Goal: Task Accomplishment & Management: Complete application form

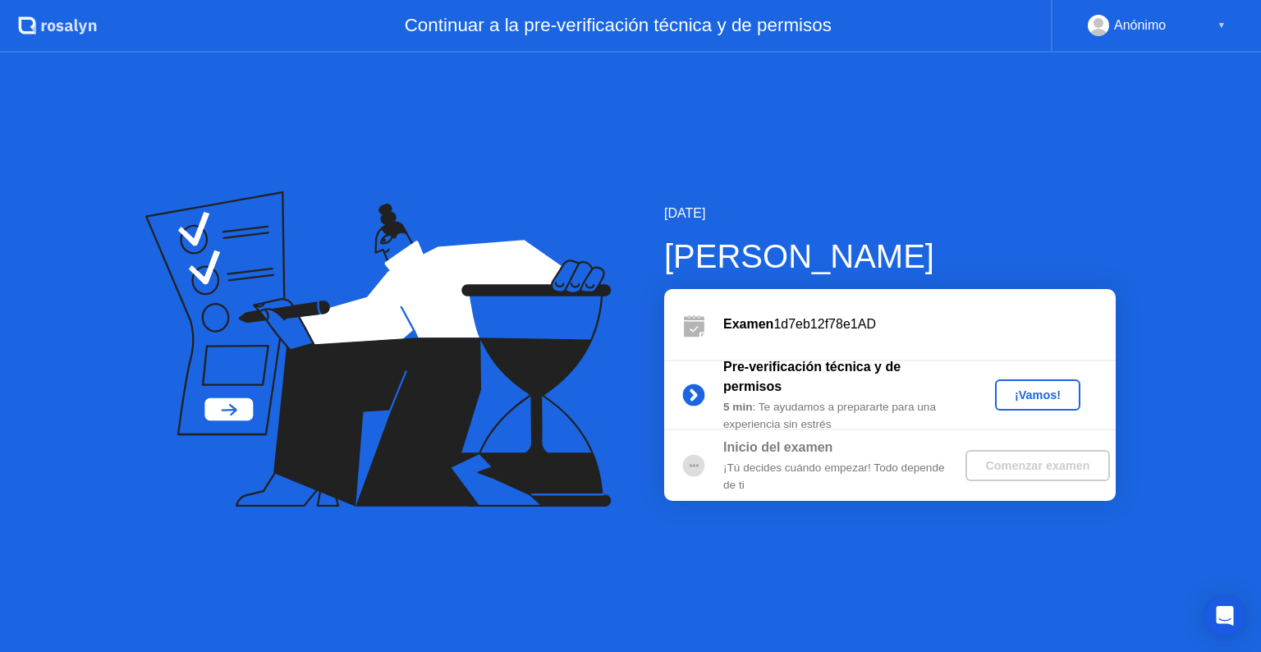
click at [1034, 394] on div "¡Vamos!" at bounding box center [1037, 394] width 72 height 13
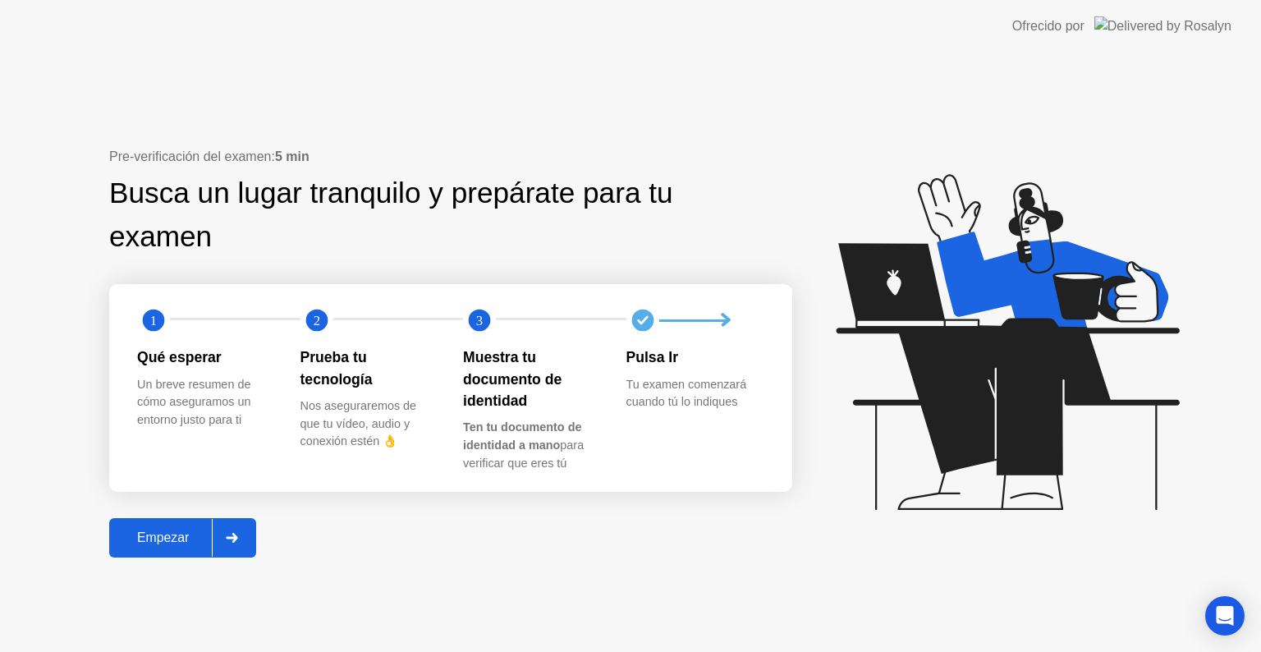
click at [140, 537] on div "Empezar" at bounding box center [163, 537] width 98 height 15
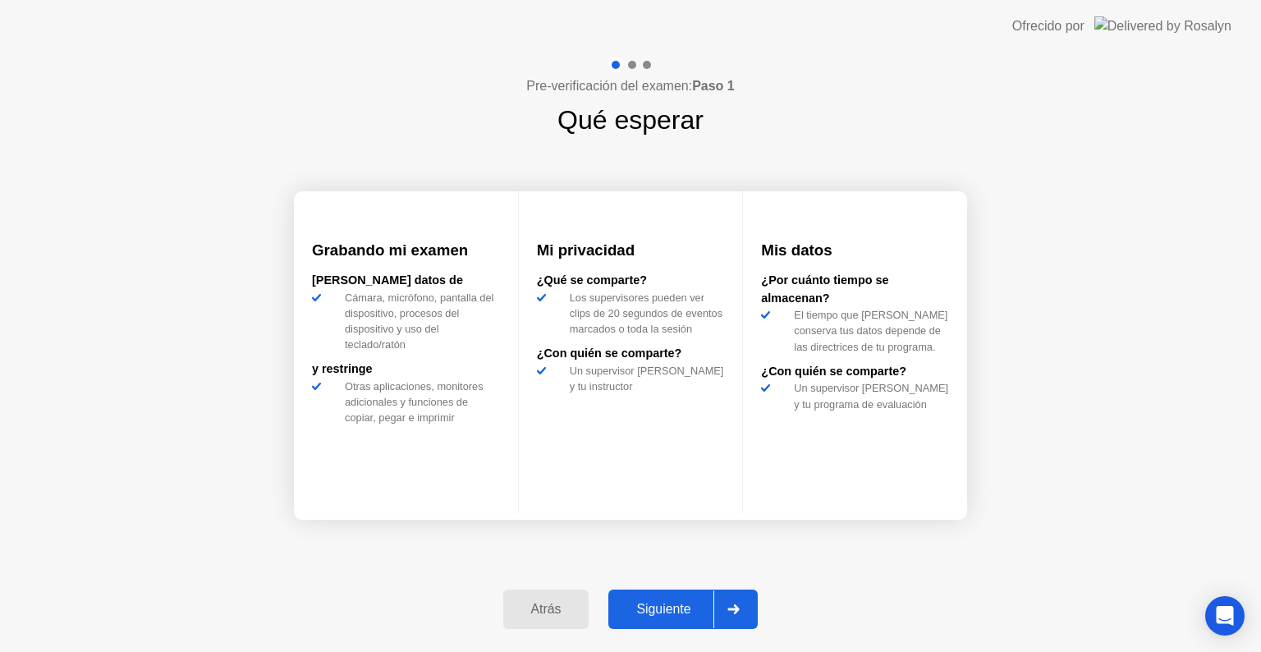
click at [672, 598] on button "Siguiente" at bounding box center [682, 608] width 149 height 39
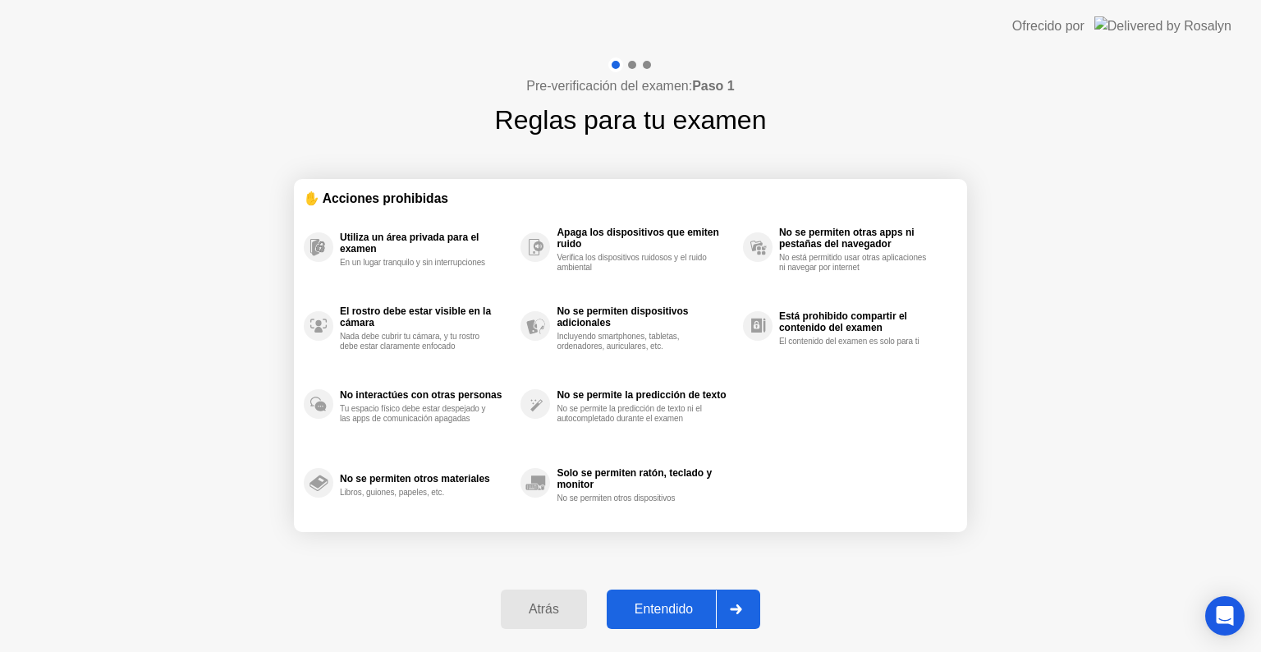
click at [666, 607] on div "Entendido" at bounding box center [664, 609] width 104 height 15
select select "Available cameras"
select select "Available speakers"
select select "Available microphones"
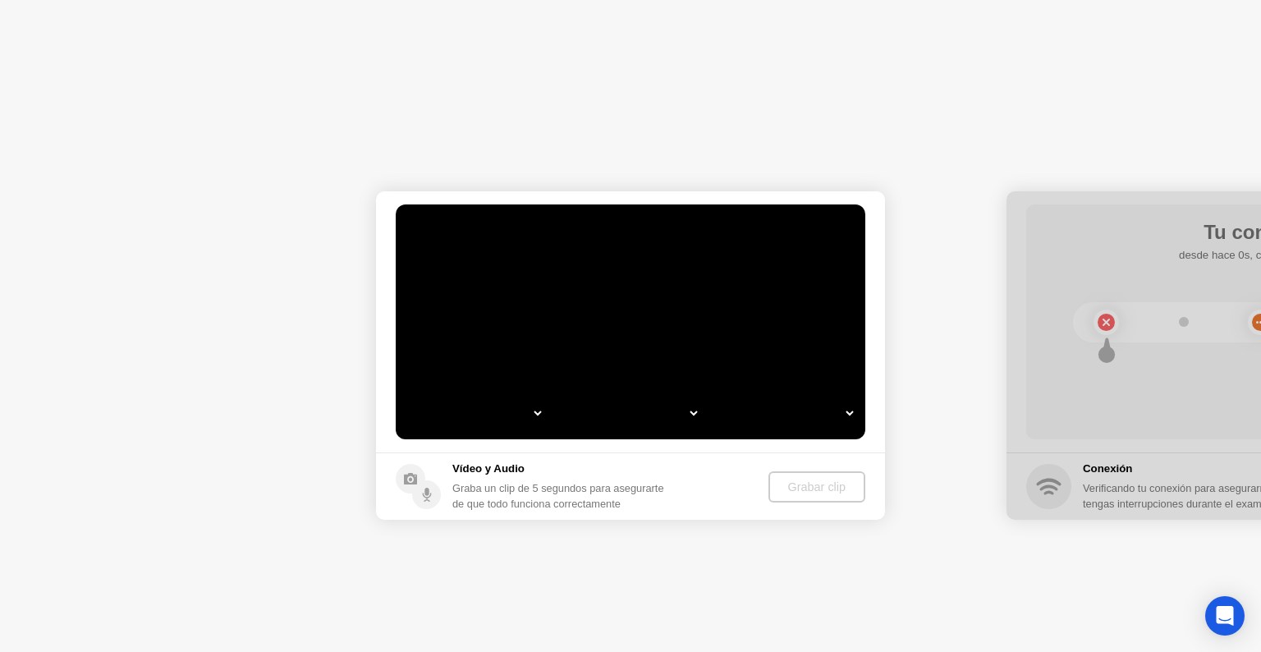
select select "*"
select select "**********"
select select "*******"
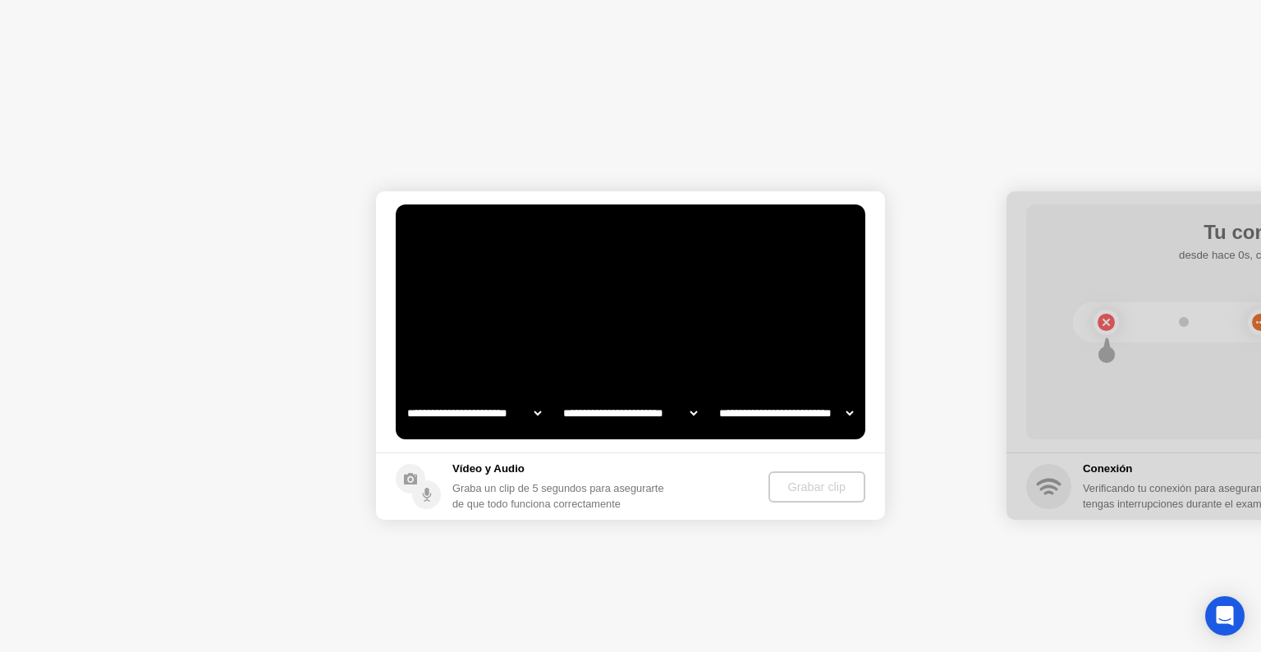
select select "*******"
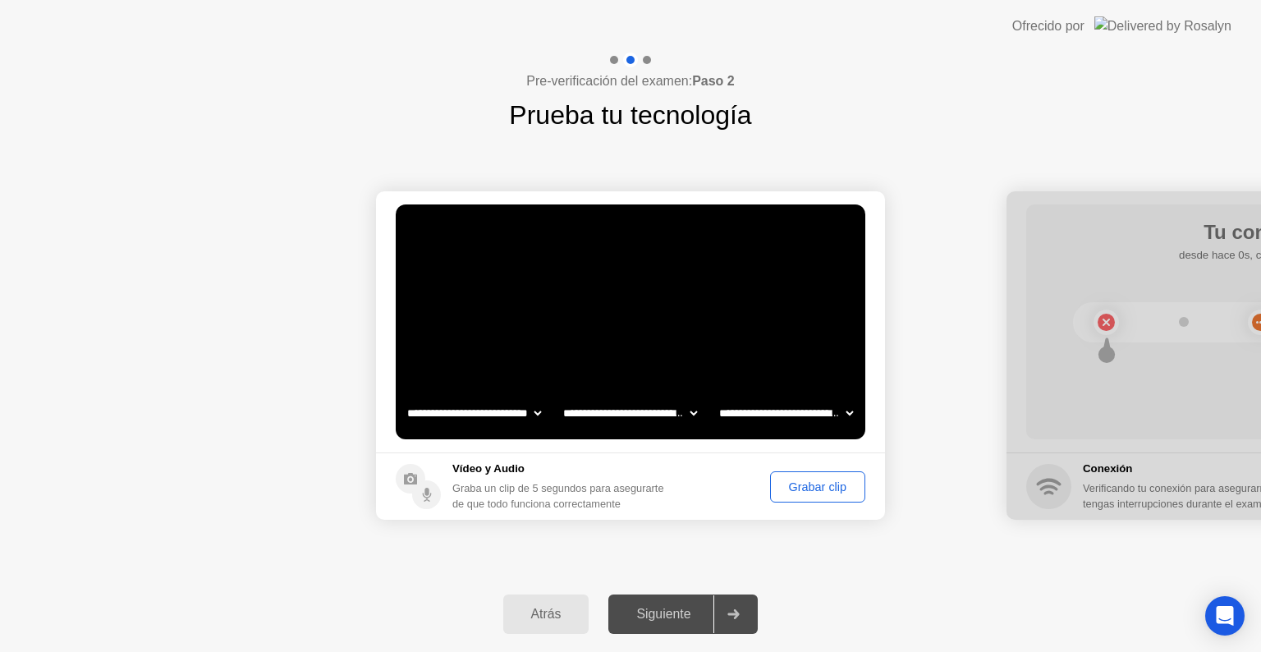
click at [801, 480] on div "Grabar clip" at bounding box center [818, 486] width 84 height 13
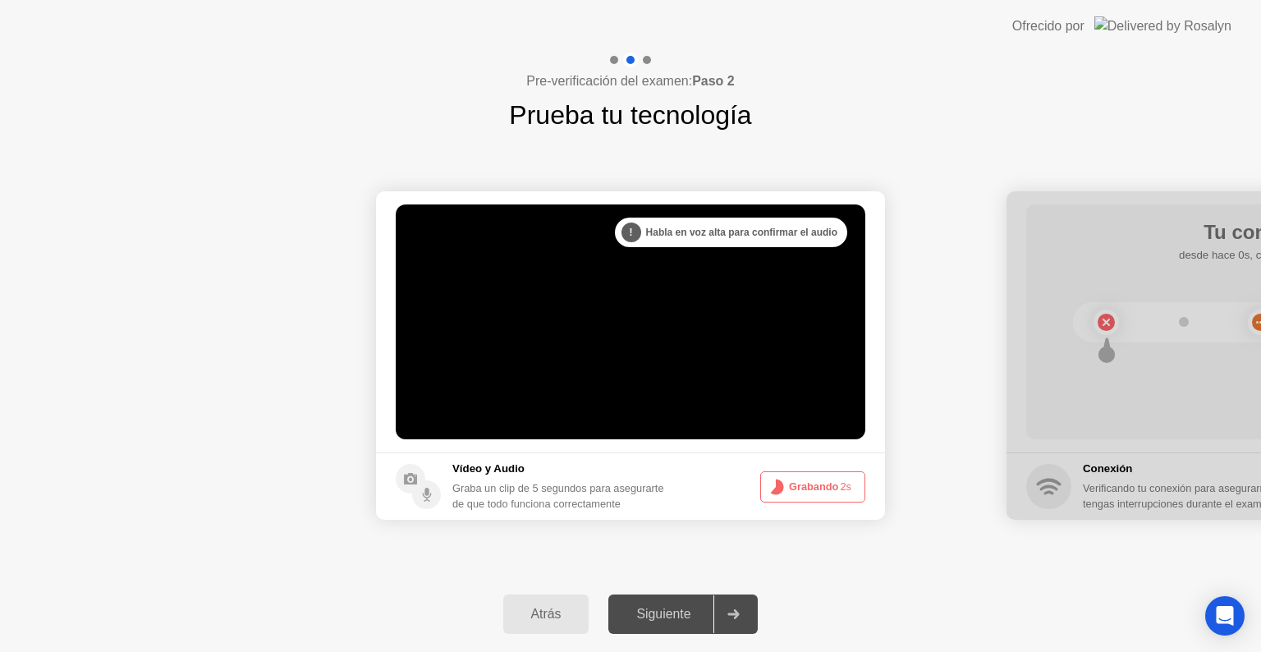
click at [780, 483] on circle at bounding box center [776, 487] width 8 height 8
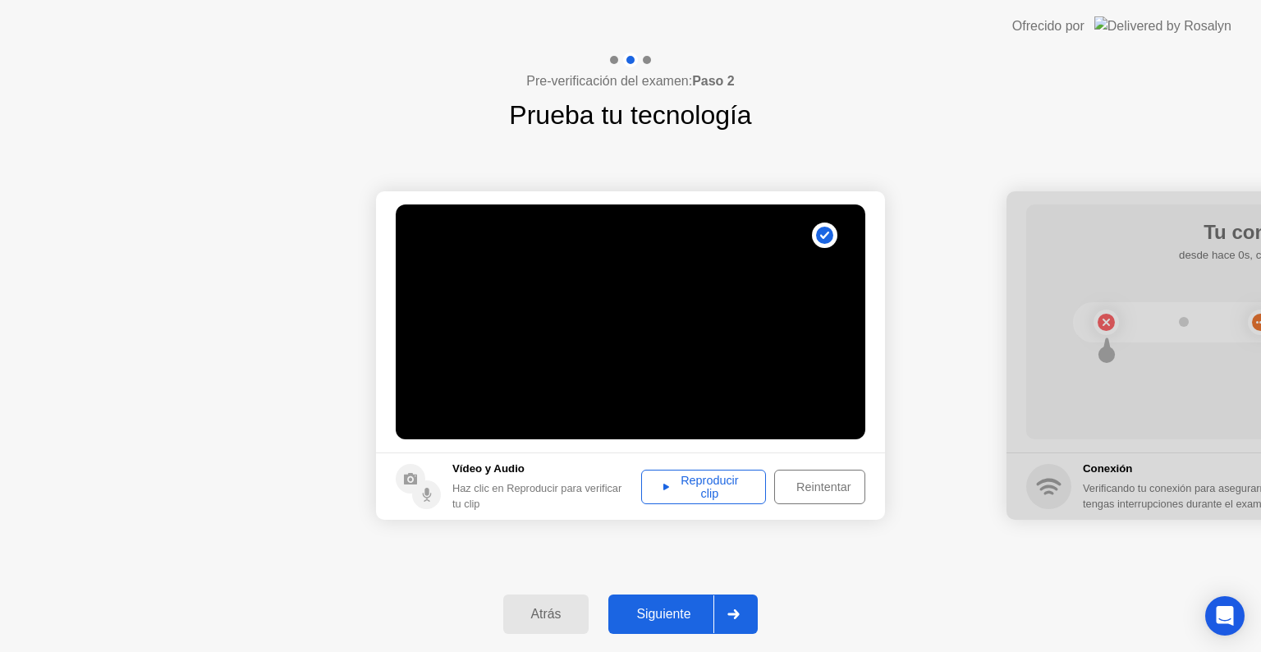
click at [719, 491] on div "Reproducir clip" at bounding box center [703, 487] width 113 height 26
click at [664, 611] on div "Siguiente" at bounding box center [663, 614] width 100 height 15
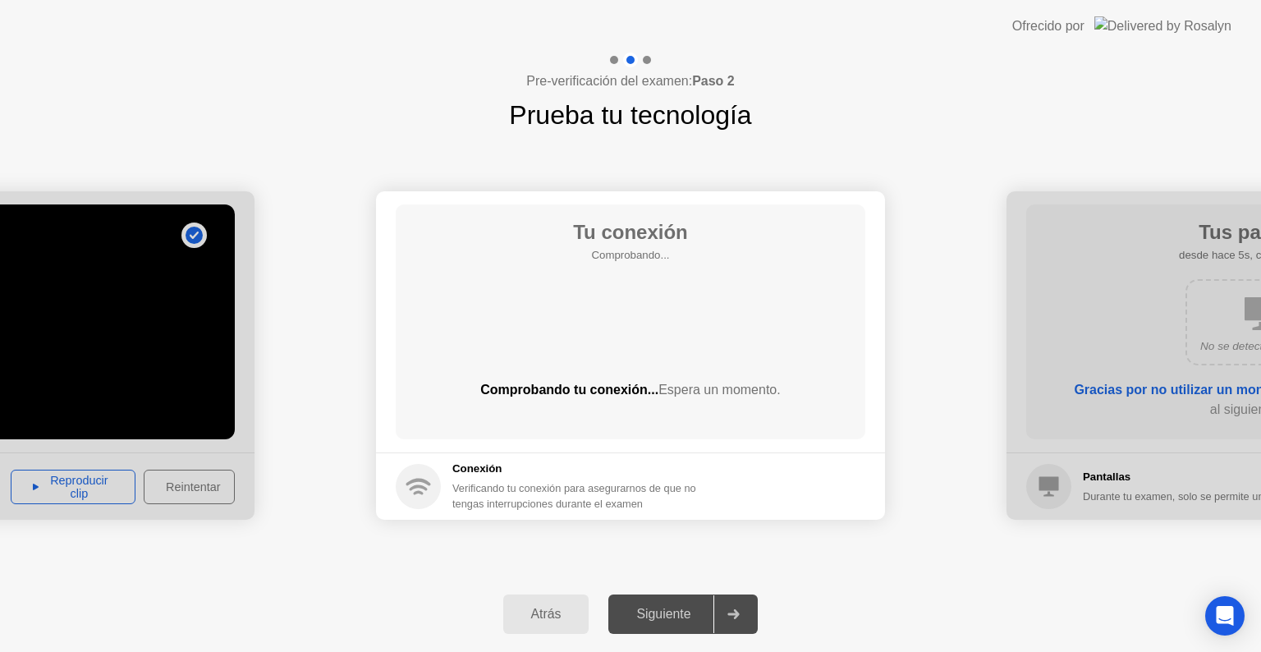
click at [662, 611] on div "Siguiente" at bounding box center [663, 614] width 100 height 15
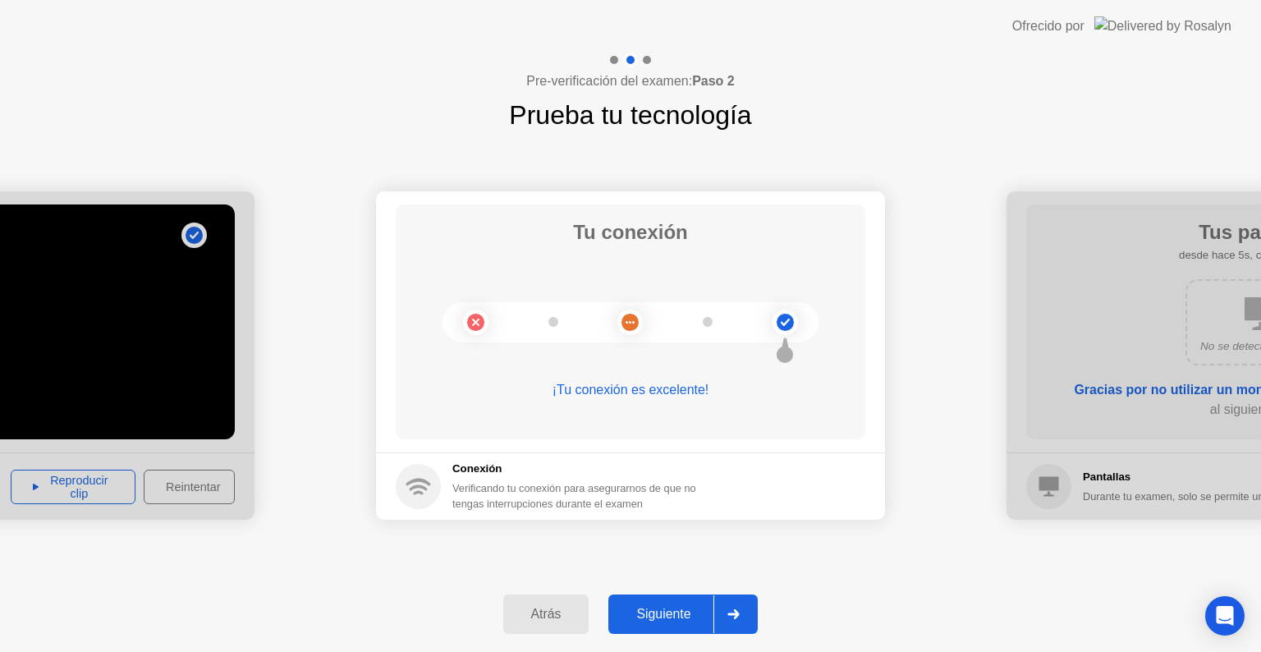
click at [667, 614] on div "Siguiente" at bounding box center [663, 614] width 100 height 15
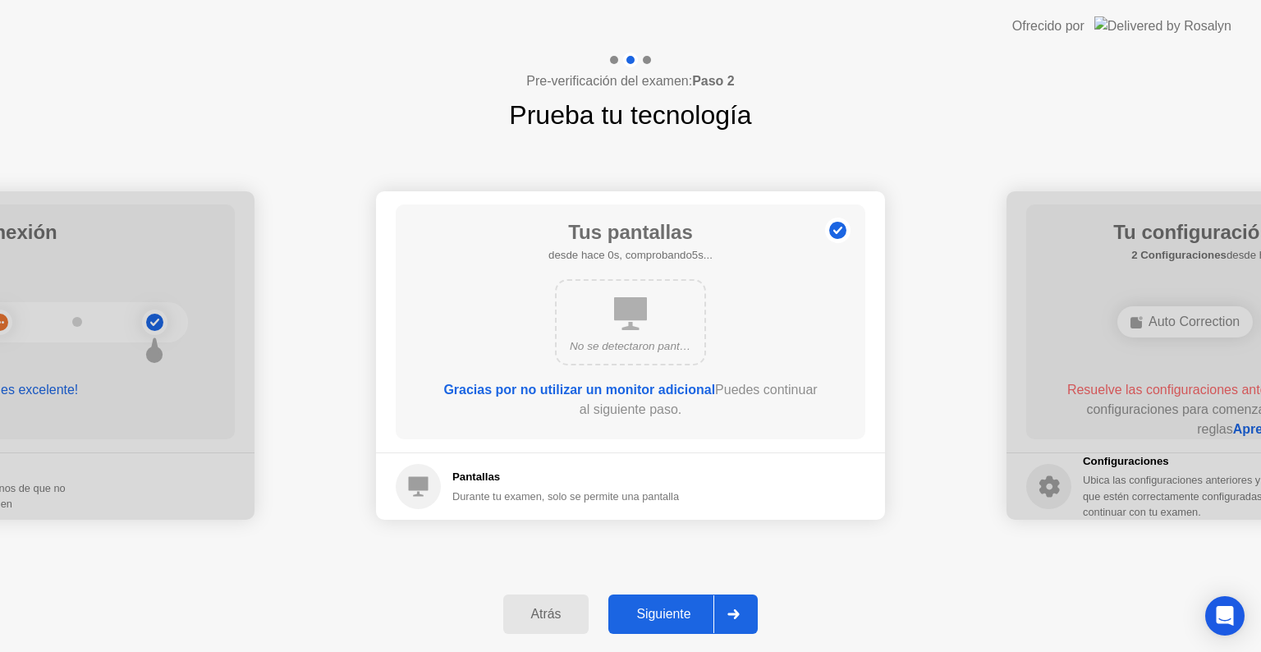
click at [660, 611] on div "Siguiente" at bounding box center [663, 614] width 100 height 15
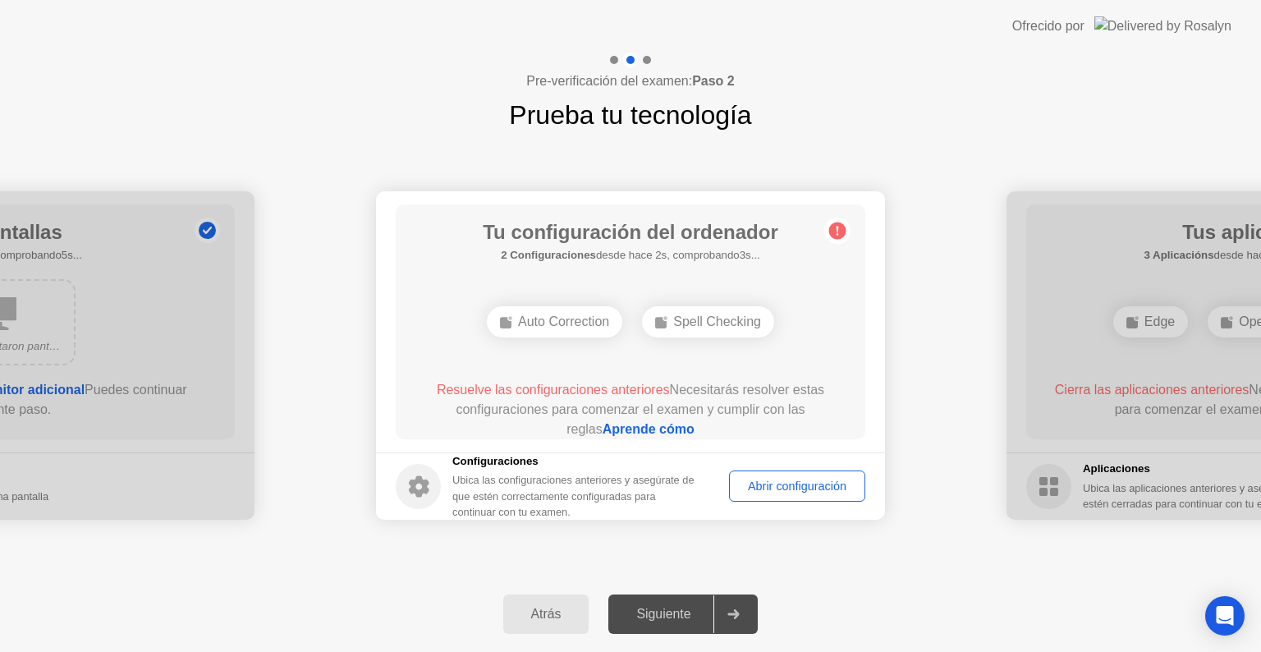
click at [765, 493] on div "Abrir configuración" at bounding box center [797, 485] width 125 height 13
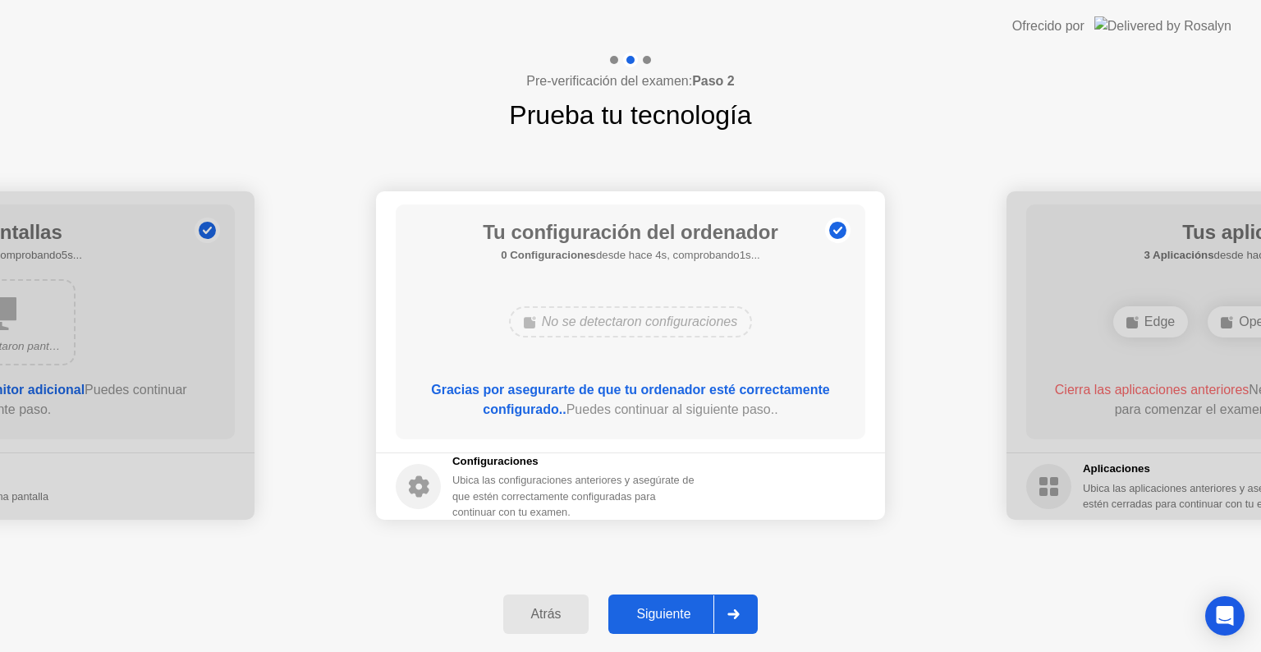
click at [666, 607] on div "Siguiente" at bounding box center [663, 614] width 100 height 15
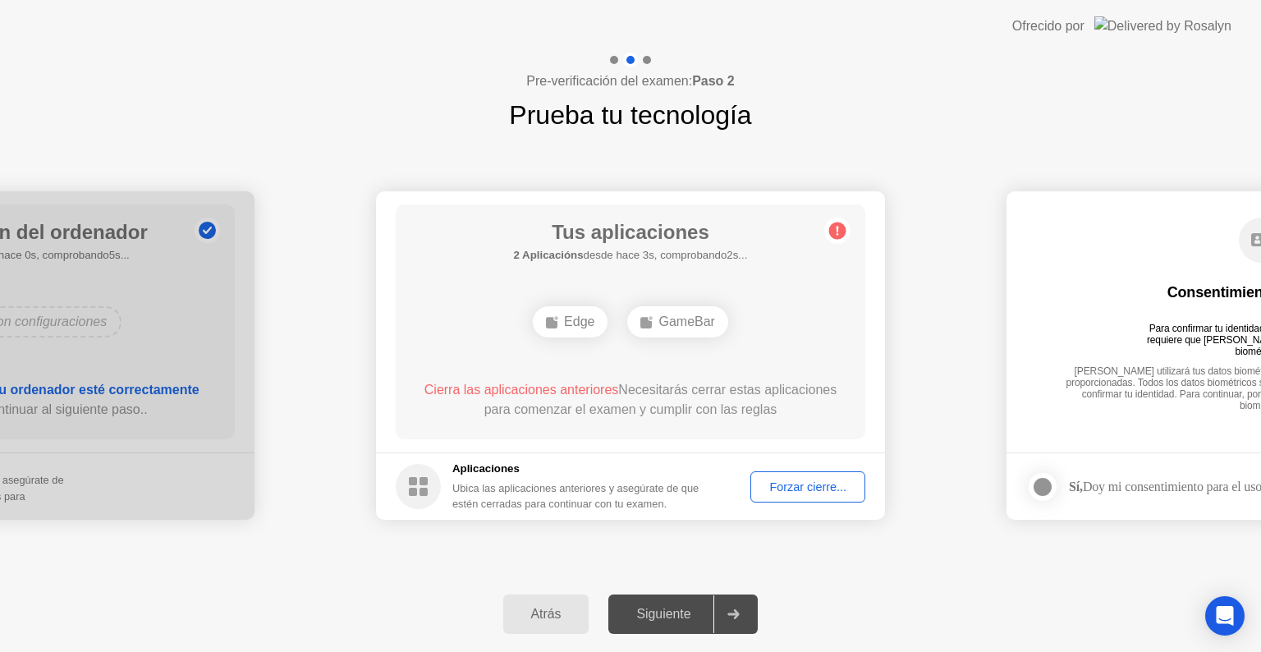
click at [806, 493] on div "Forzar cierre..." at bounding box center [807, 486] width 103 height 13
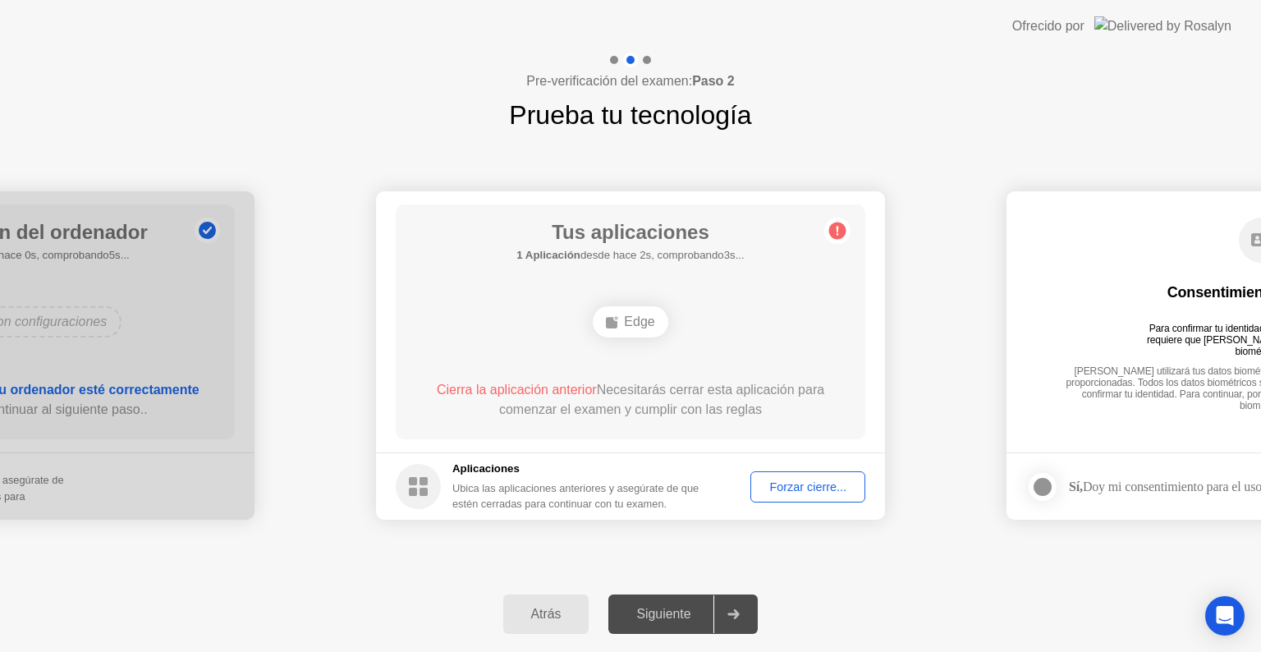
click at [783, 488] on div "Forzar cierre..." at bounding box center [807, 486] width 103 height 13
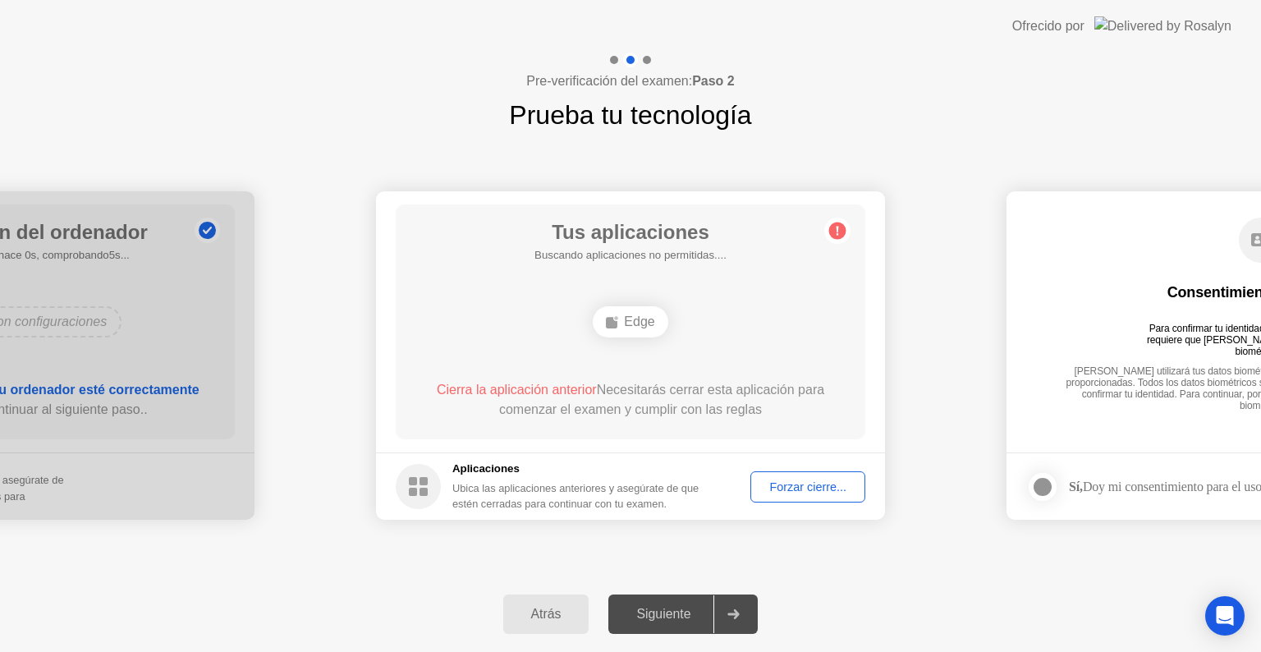
click at [776, 493] on div "Forzar cierre..." at bounding box center [807, 486] width 103 height 13
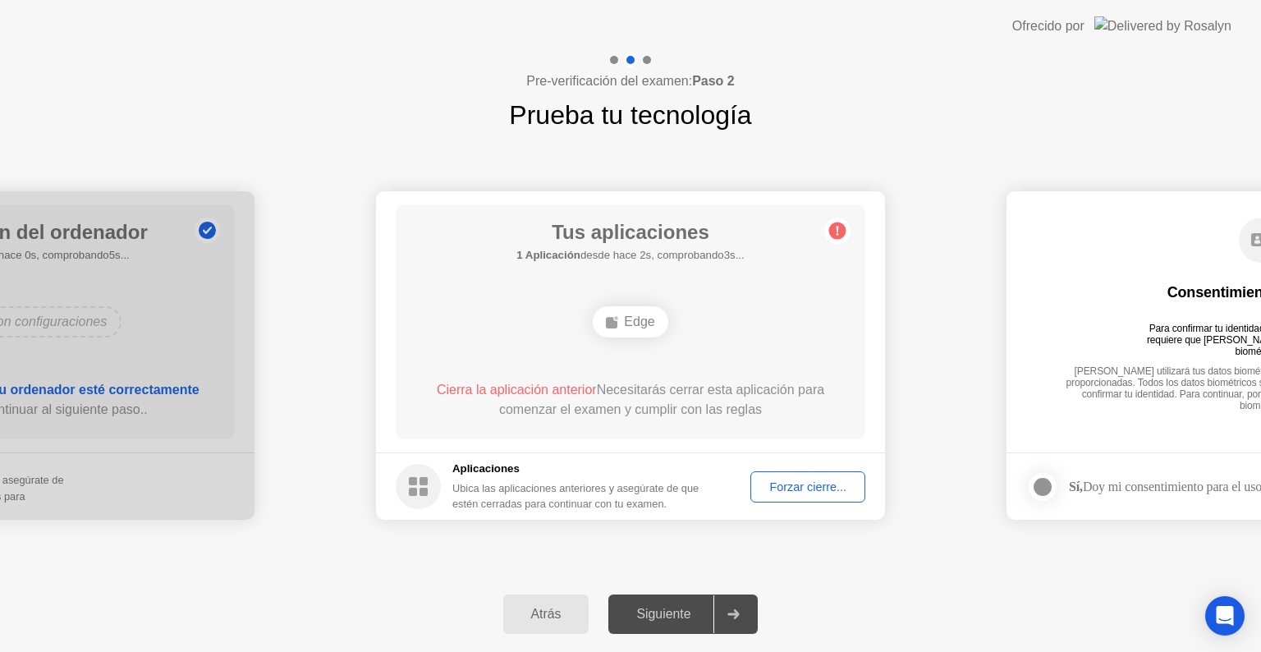
click at [808, 482] on div "Forzar cierre..." at bounding box center [807, 486] width 103 height 13
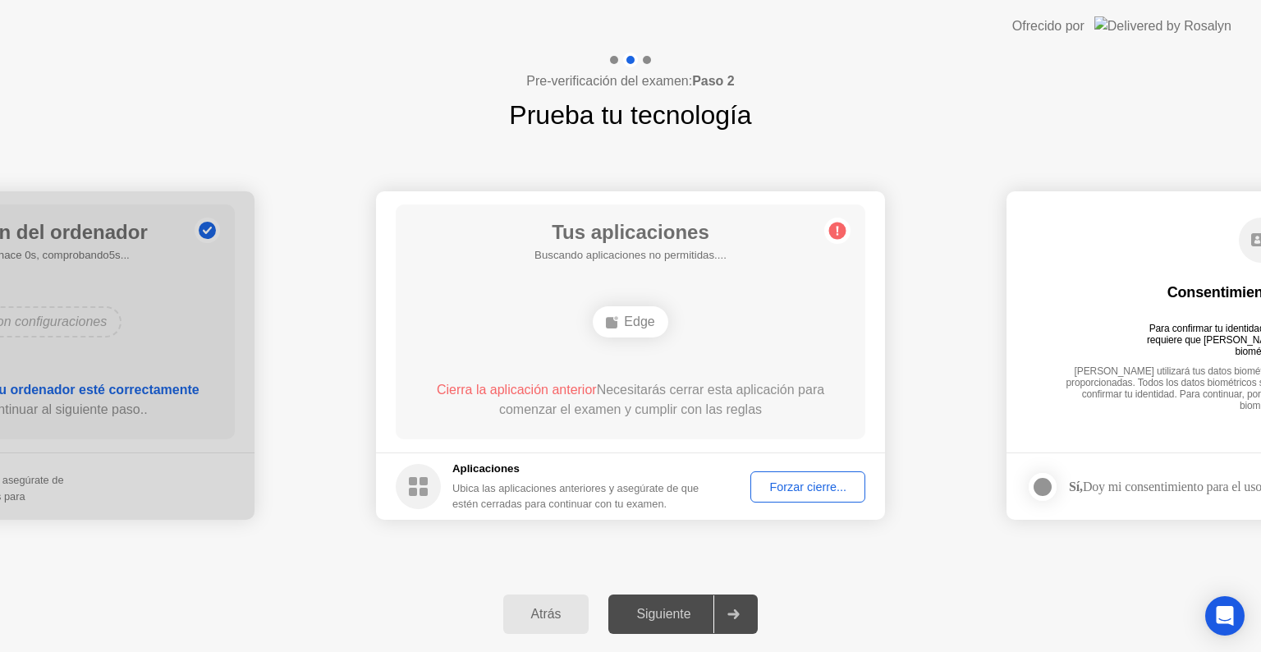
click at [762, 419] on div "Cierra la aplicación anterior Necesitarás cerrar esta aplicación para comenzar …" at bounding box center [630, 403] width 423 height 46
click at [796, 480] on div "Forzar cierre..." at bounding box center [807, 486] width 103 height 13
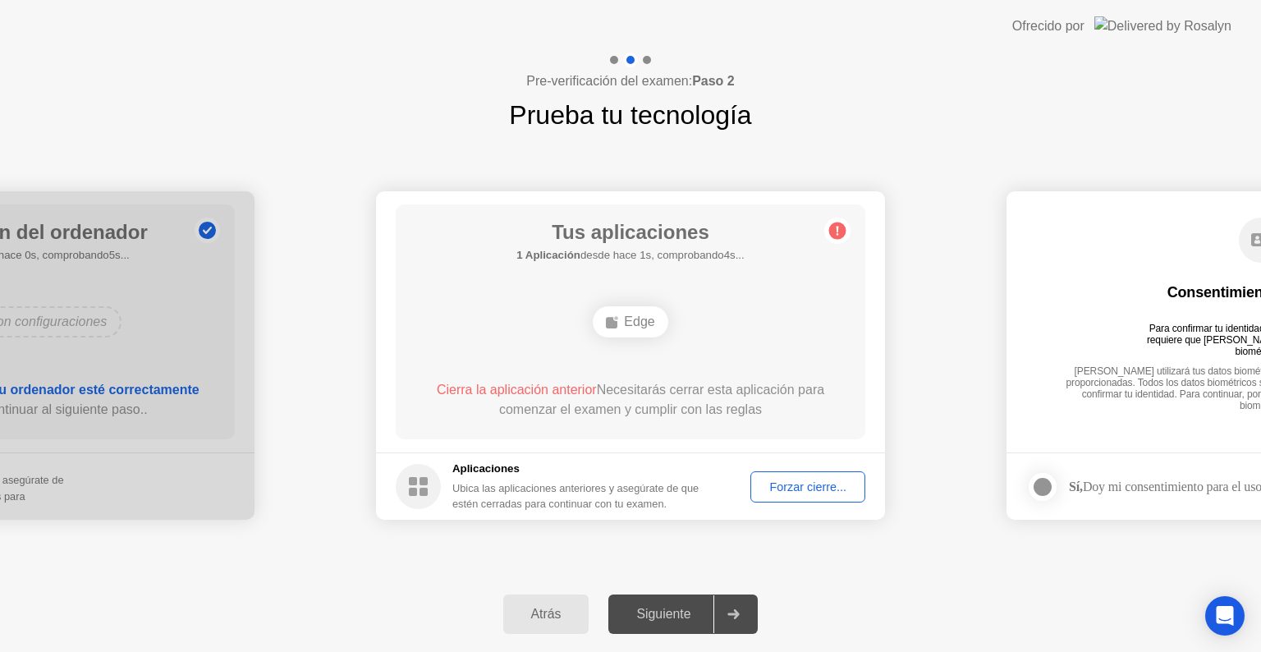
click at [629, 371] on div "Tus aplicaciones 1 Aplicación desde hace 1s, comprobando4s... Edge Cierra la ap…" at bounding box center [631, 321] width 470 height 235
click at [565, 490] on div "Ubica las aplicaciones anteriores y asegúrate de que estén cerradas para contin…" at bounding box center [576, 495] width 249 height 31
click at [636, 322] on div "Edge" at bounding box center [630, 321] width 75 height 31
click at [584, 391] on span "Cierra la aplicación anterior" at bounding box center [517, 390] width 160 height 14
click at [627, 337] on div "Edge" at bounding box center [630, 321] width 75 height 31
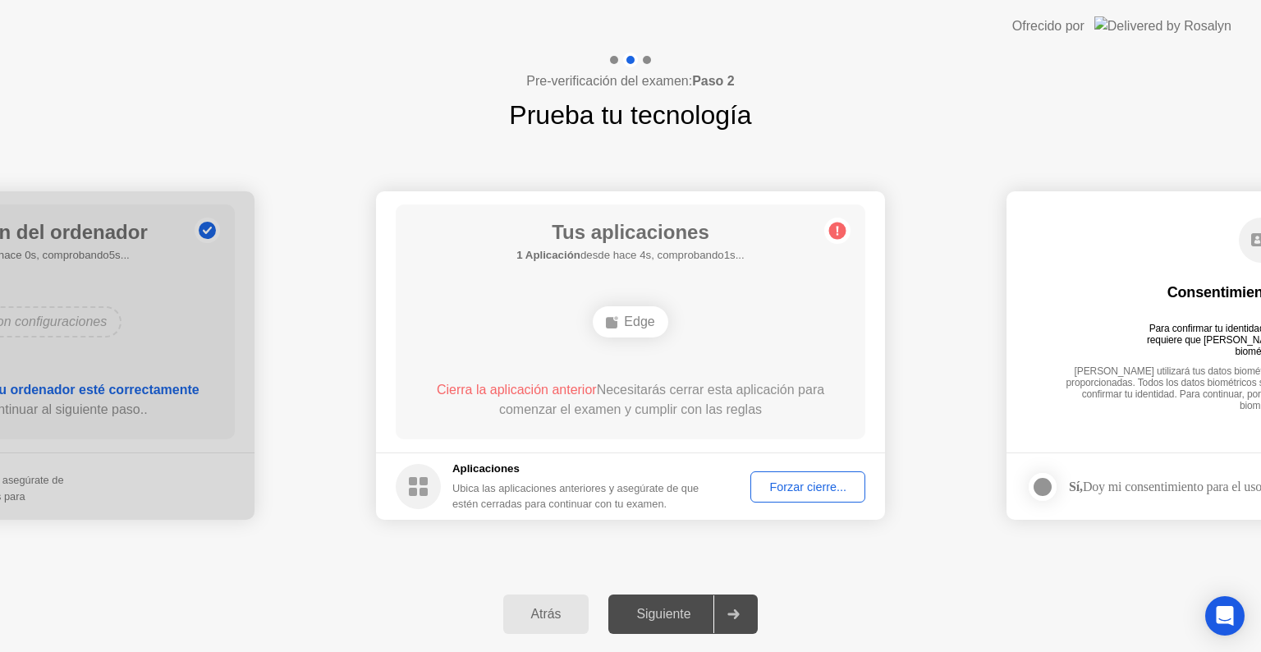
click at [627, 337] on div "Edge" at bounding box center [630, 321] width 75 height 31
click at [632, 323] on div "Edge" at bounding box center [630, 321] width 75 height 31
click at [428, 497] on circle at bounding box center [418, 486] width 45 height 45
click at [777, 493] on div "Forzar cierre..." at bounding box center [807, 486] width 103 height 13
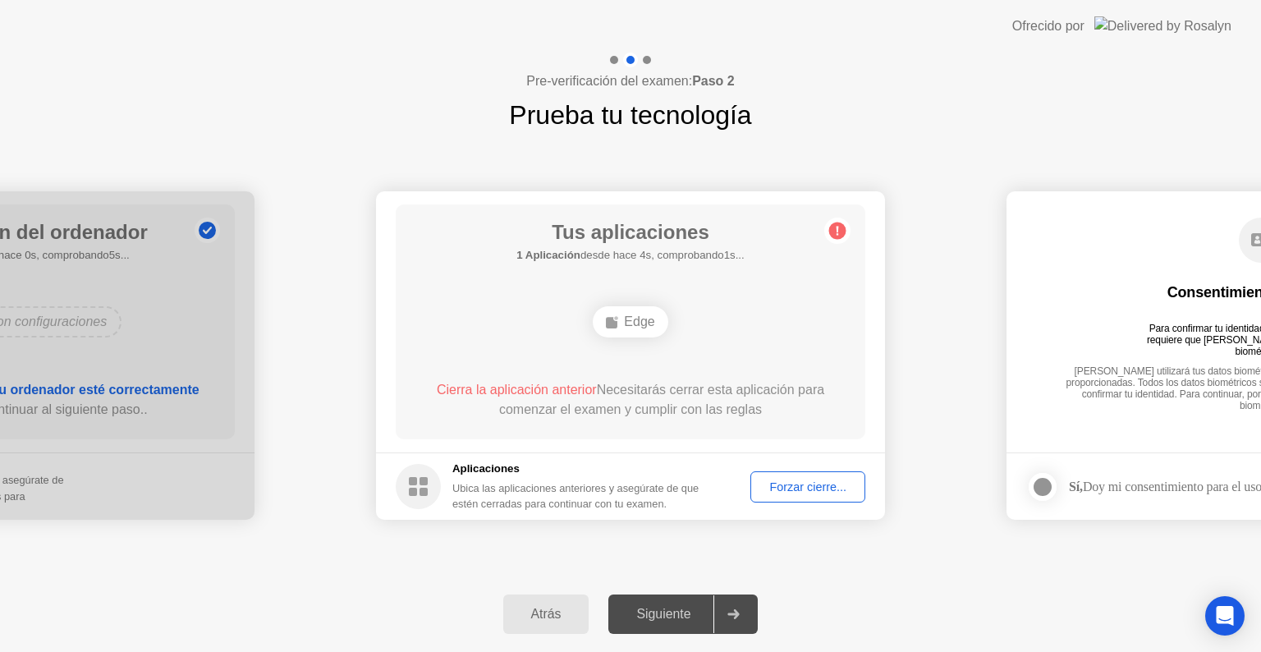
click at [851, 480] on div "Forzar cierre..." at bounding box center [807, 486] width 103 height 13
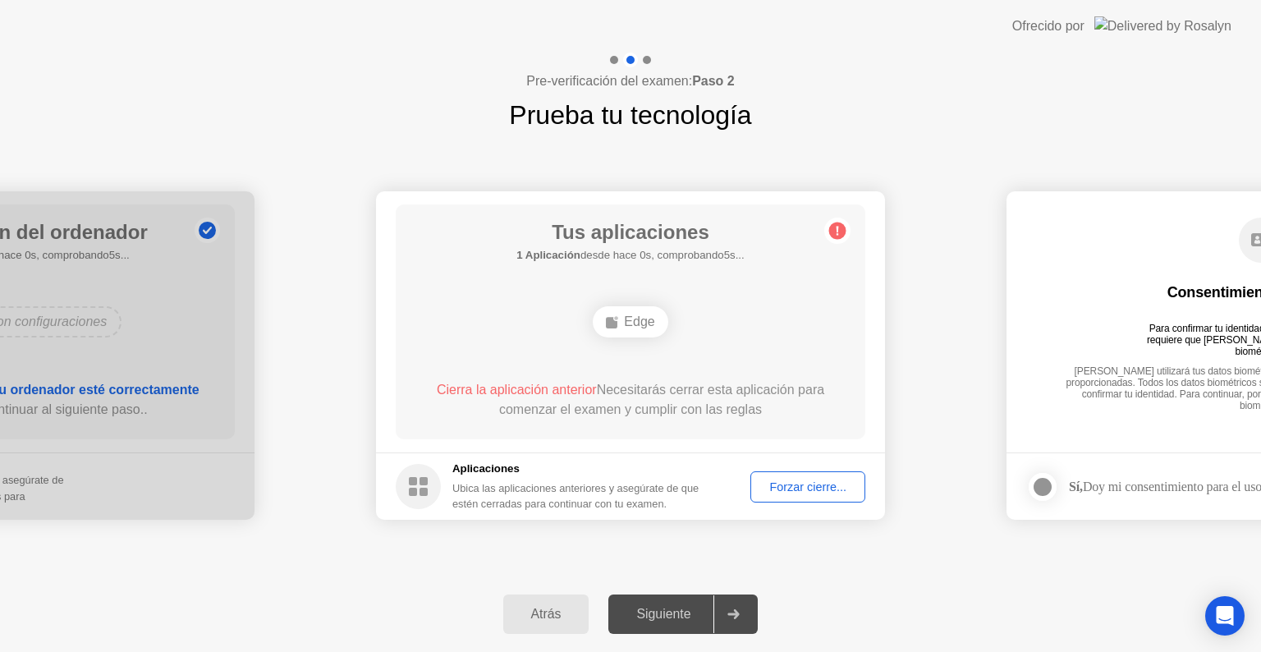
click at [828, 486] on div "Forzar cierre..." at bounding box center [807, 486] width 103 height 13
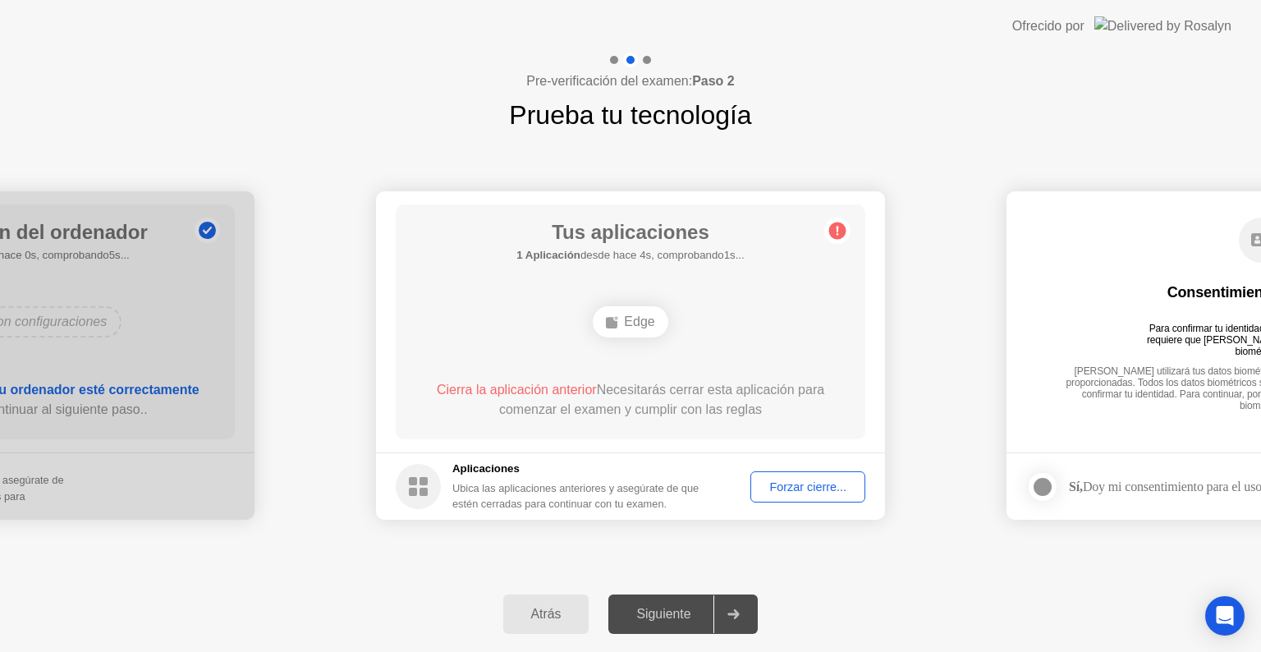
click at [727, 338] on div "Edge" at bounding box center [630, 322] width 376 height 44
click at [786, 480] on div "Forzar cierre..." at bounding box center [807, 486] width 103 height 13
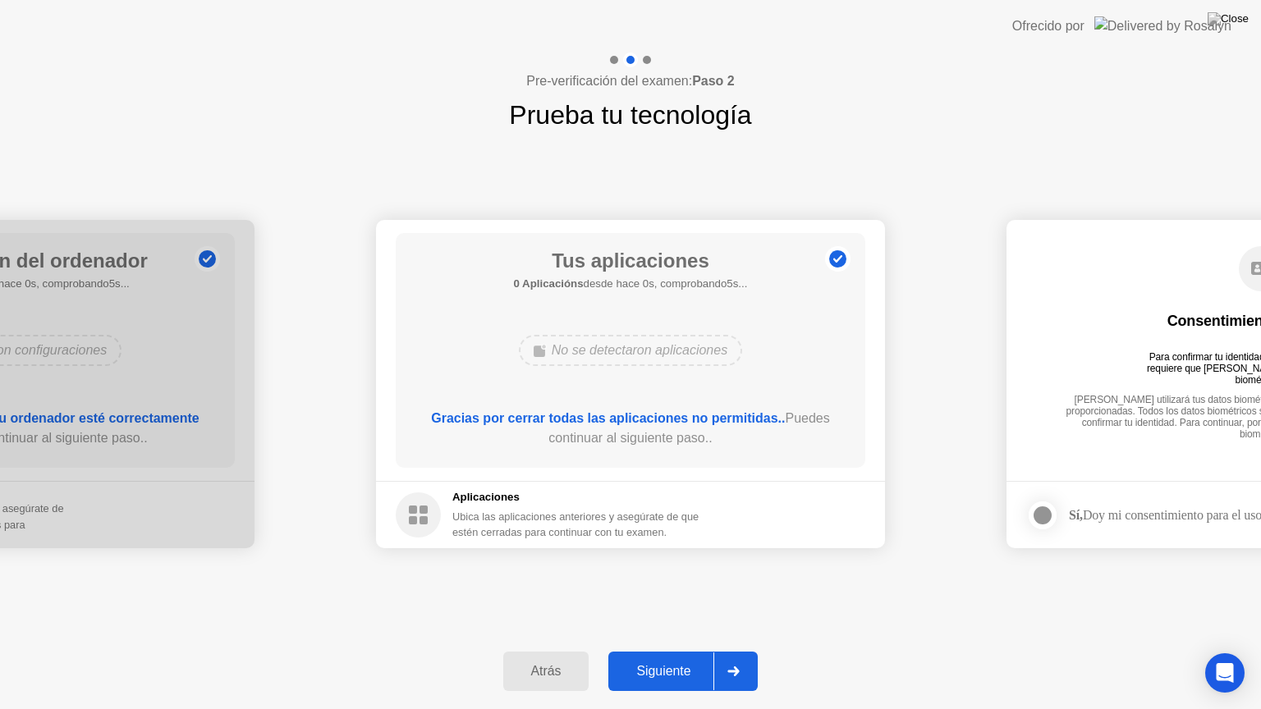
click at [649, 651] on div "Siguiente" at bounding box center [663, 671] width 100 height 15
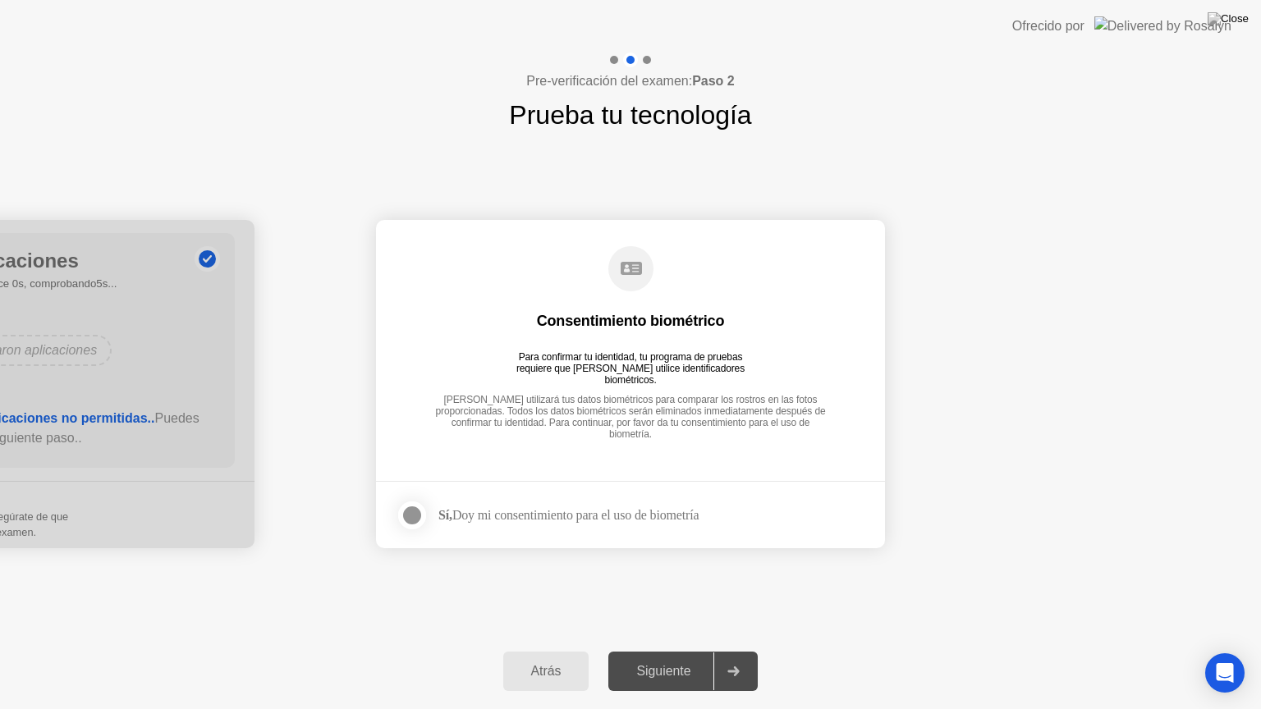
click at [397, 506] on label at bounding box center [417, 515] width 43 height 33
click at [671, 651] on div "Siguiente" at bounding box center [663, 671] width 100 height 15
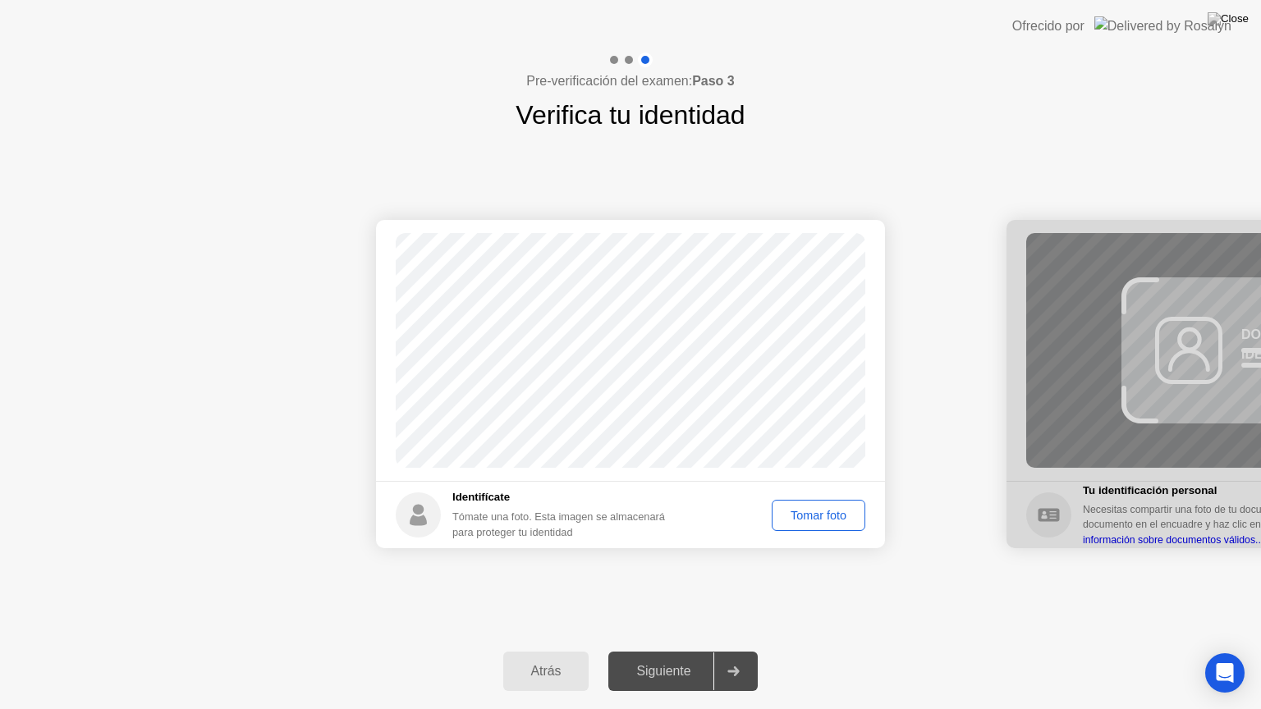
click at [814, 513] on div "Tomar foto" at bounding box center [818, 515] width 82 height 13
click at [662, 651] on button "Siguiente" at bounding box center [682, 671] width 149 height 39
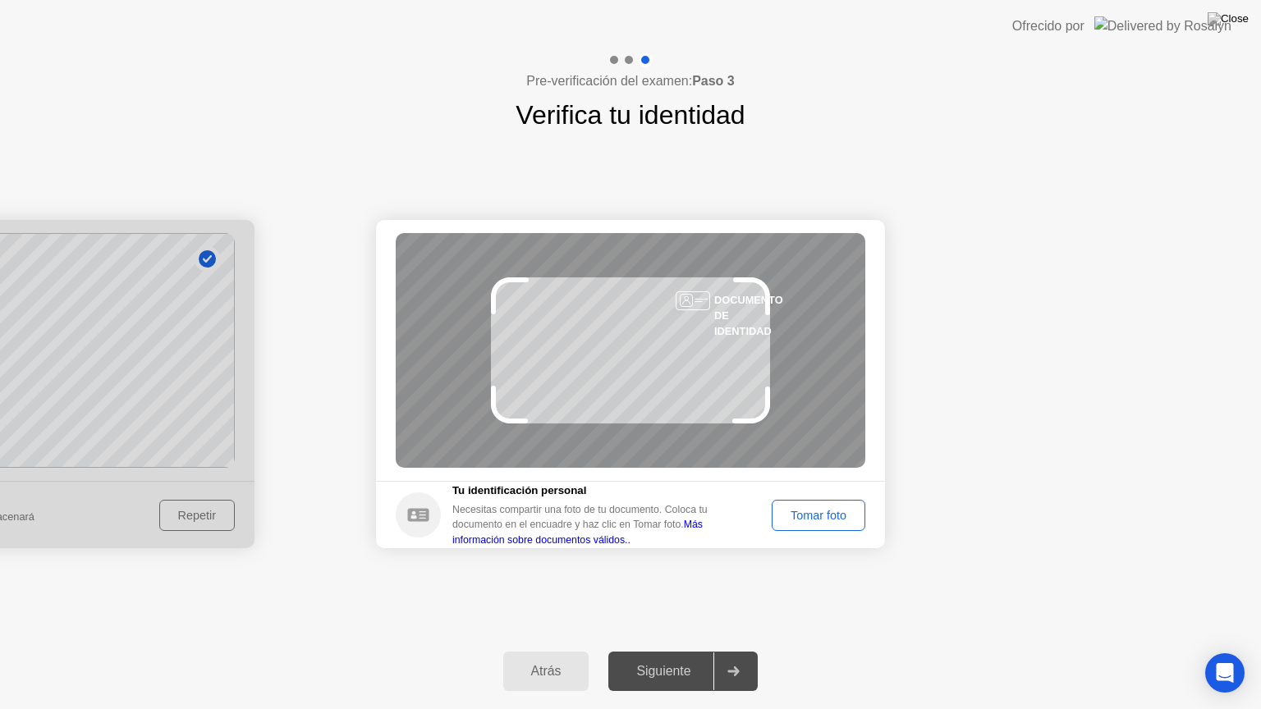
click at [801, 510] on div "Tomar foto" at bounding box center [818, 515] width 82 height 13
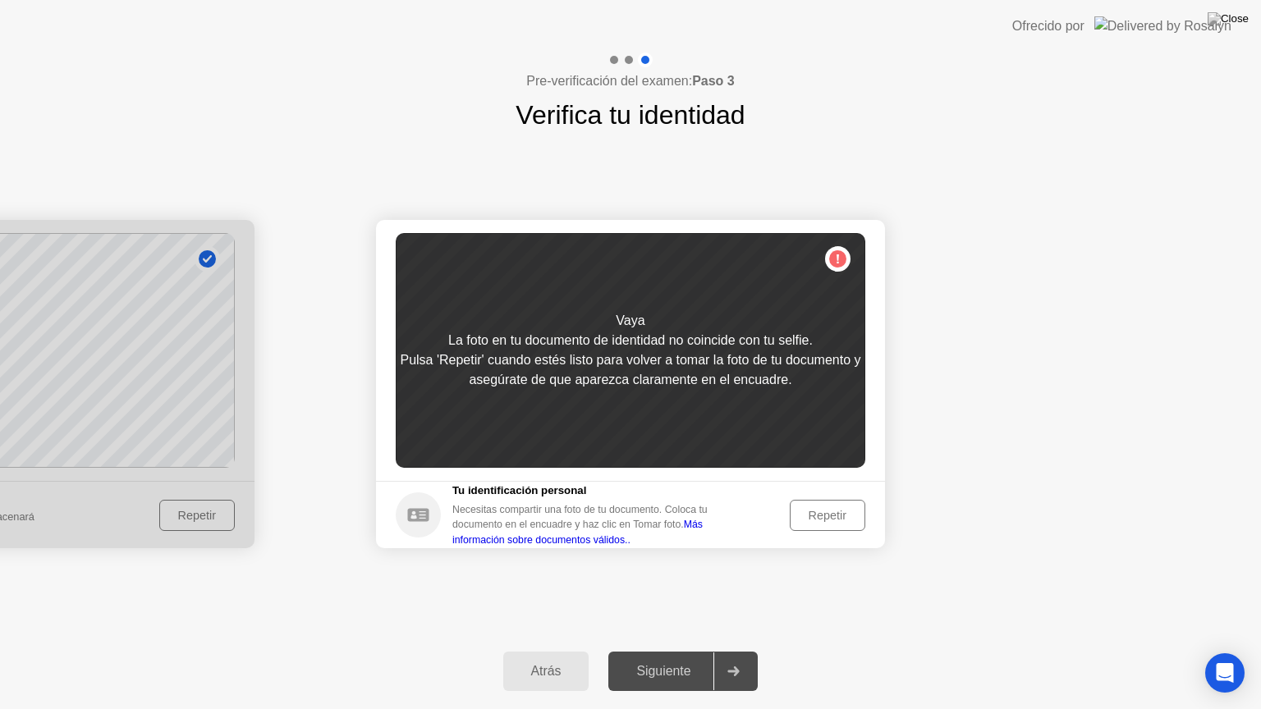
click at [839, 512] on div "Repetir" at bounding box center [827, 515] width 64 height 13
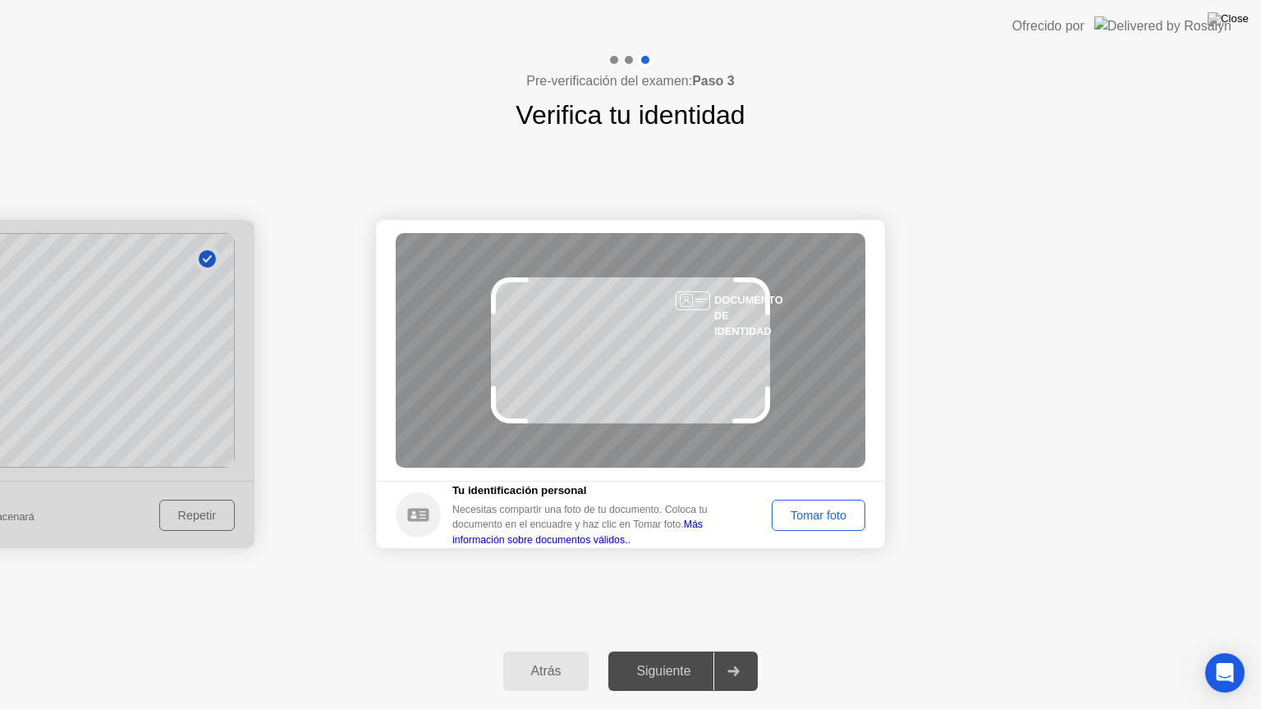
click at [839, 512] on div "Tomar foto" at bounding box center [818, 515] width 82 height 13
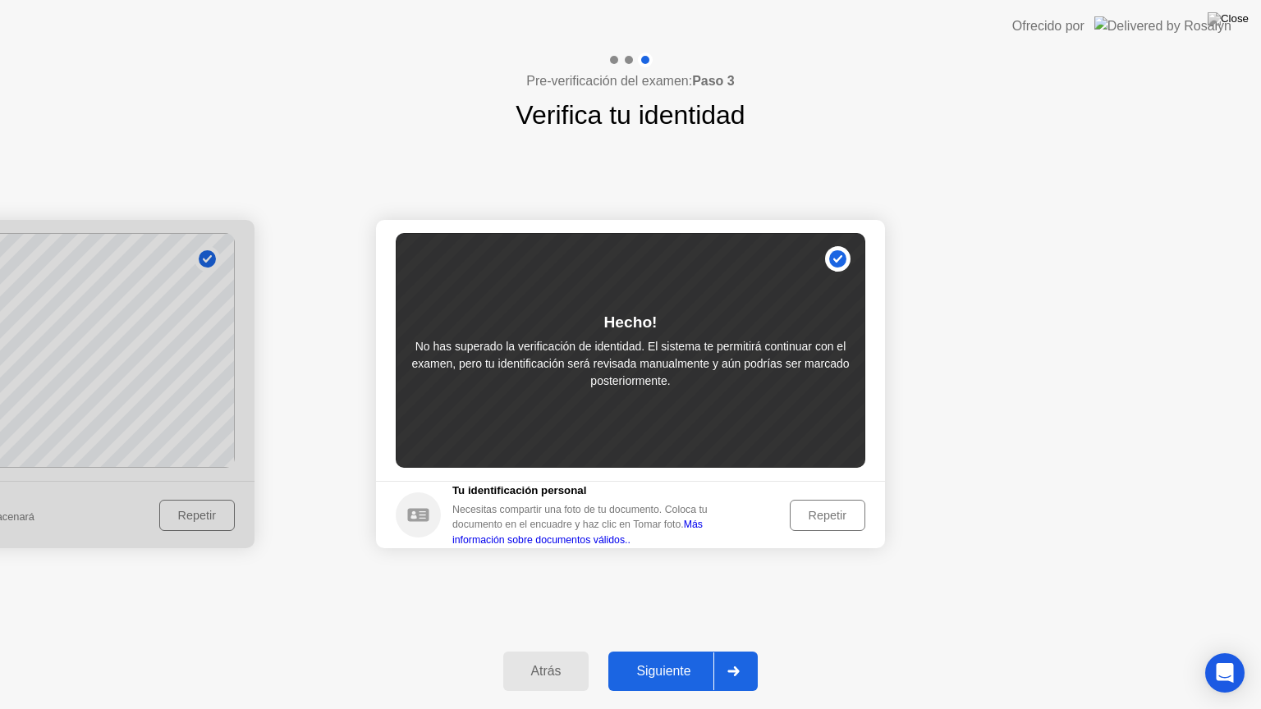
click at [839, 512] on div "Repetir" at bounding box center [827, 515] width 64 height 13
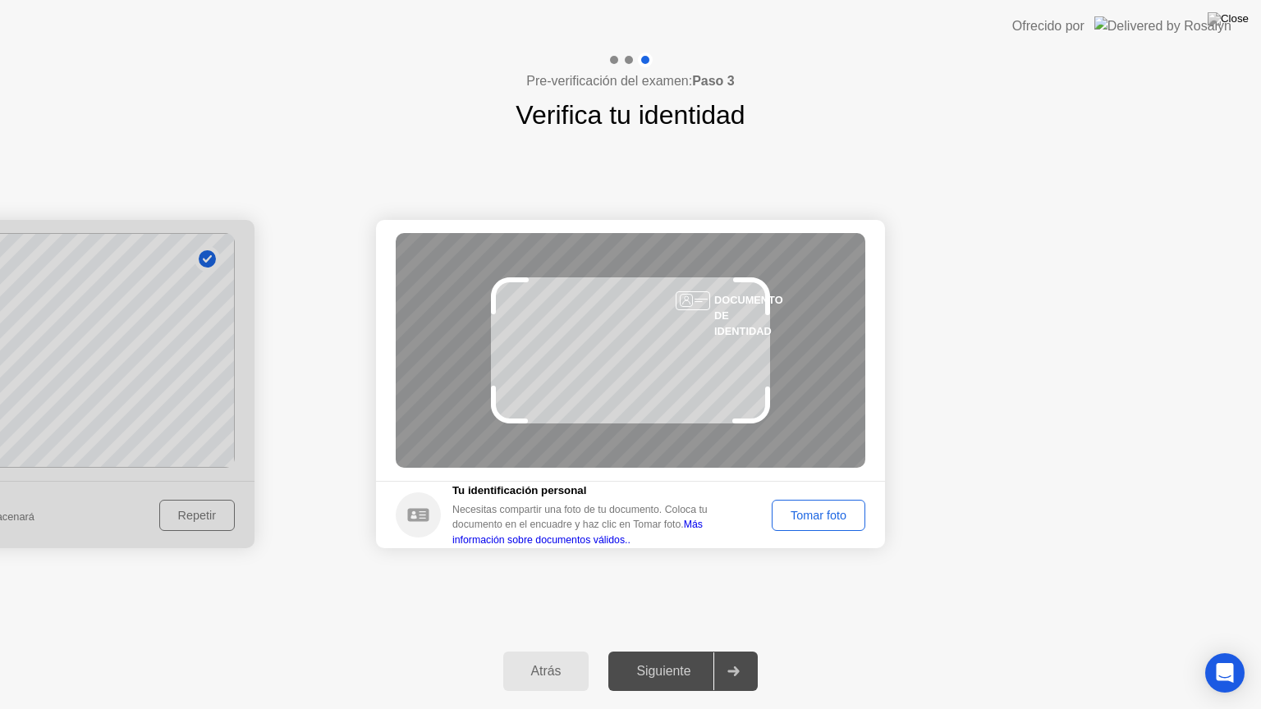
click at [828, 511] on div "Tomar foto" at bounding box center [818, 515] width 82 height 13
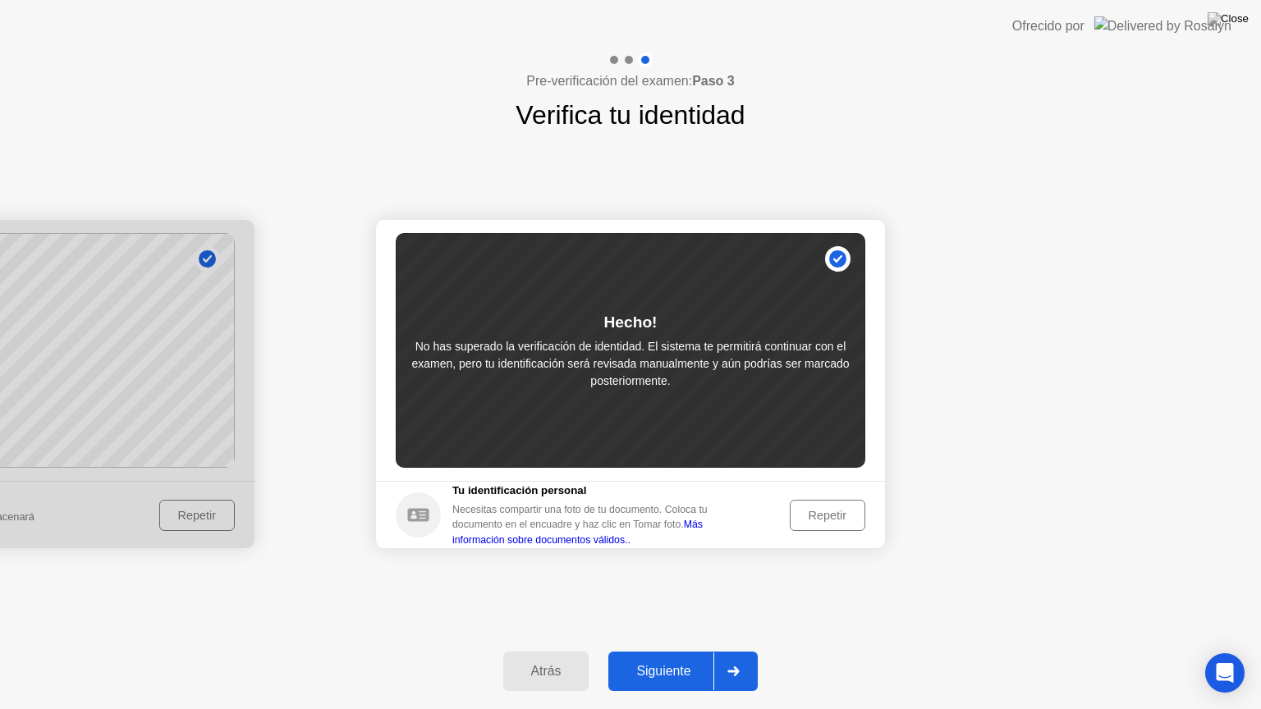
click at [801, 526] on button "Repetir" at bounding box center [828, 515] width 76 height 31
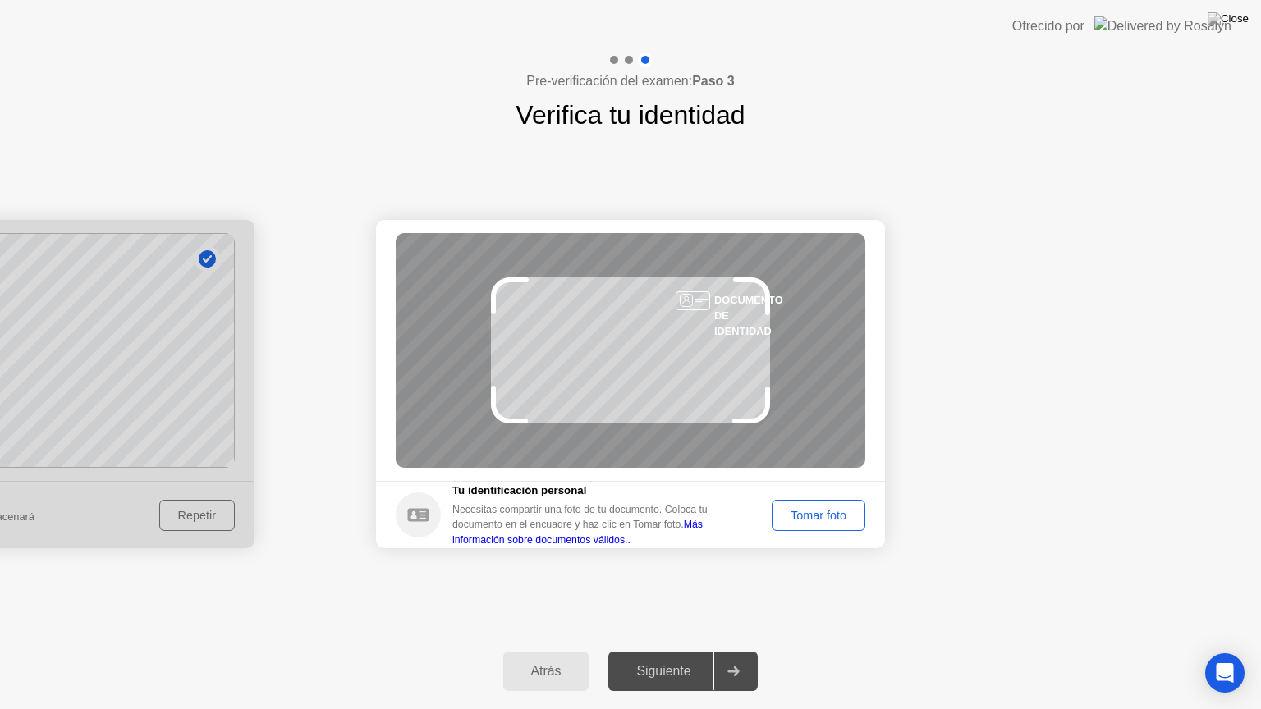
drag, startPoint x: 801, startPoint y: 526, endPoint x: 904, endPoint y: 535, distance: 103.0
click at [880, 535] on footer "Tu identificación personal Necesitas compartir una foto de tu documento. Coloca…" at bounding box center [630, 514] width 509 height 67
click at [833, 520] on div "Tomar foto" at bounding box center [818, 515] width 82 height 13
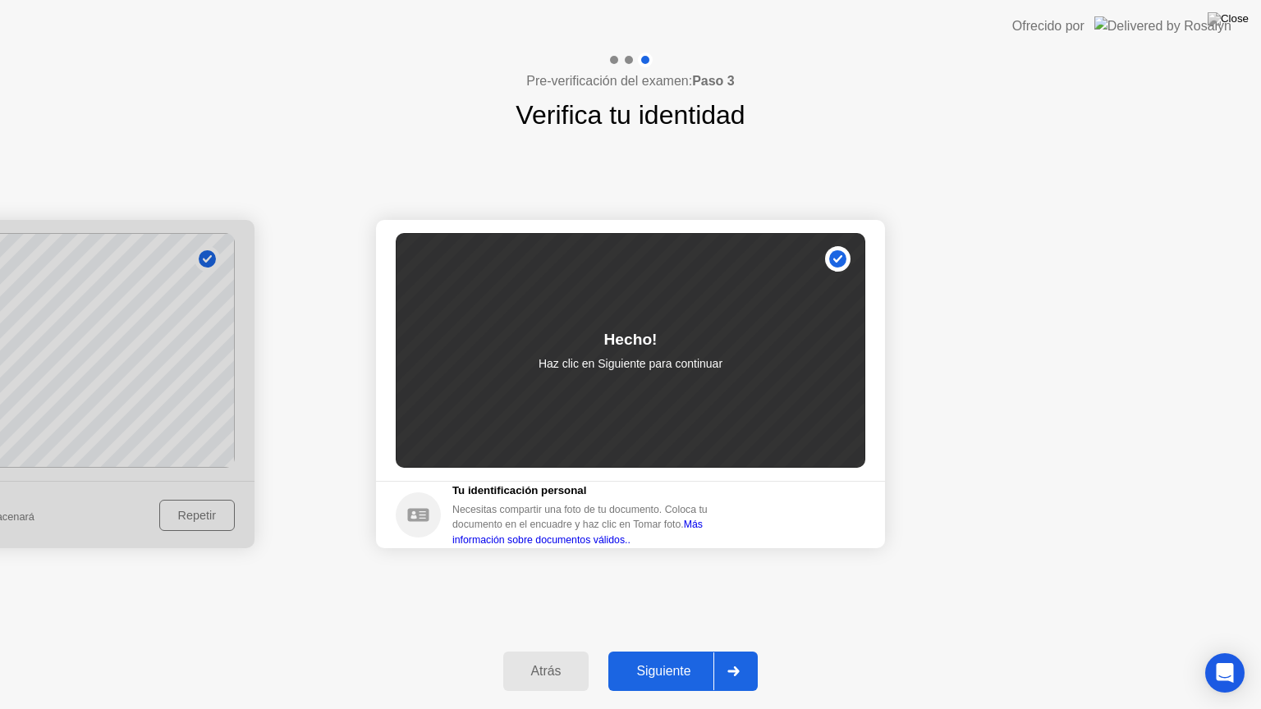
click at [695, 651] on div "Siguiente" at bounding box center [663, 671] width 100 height 15
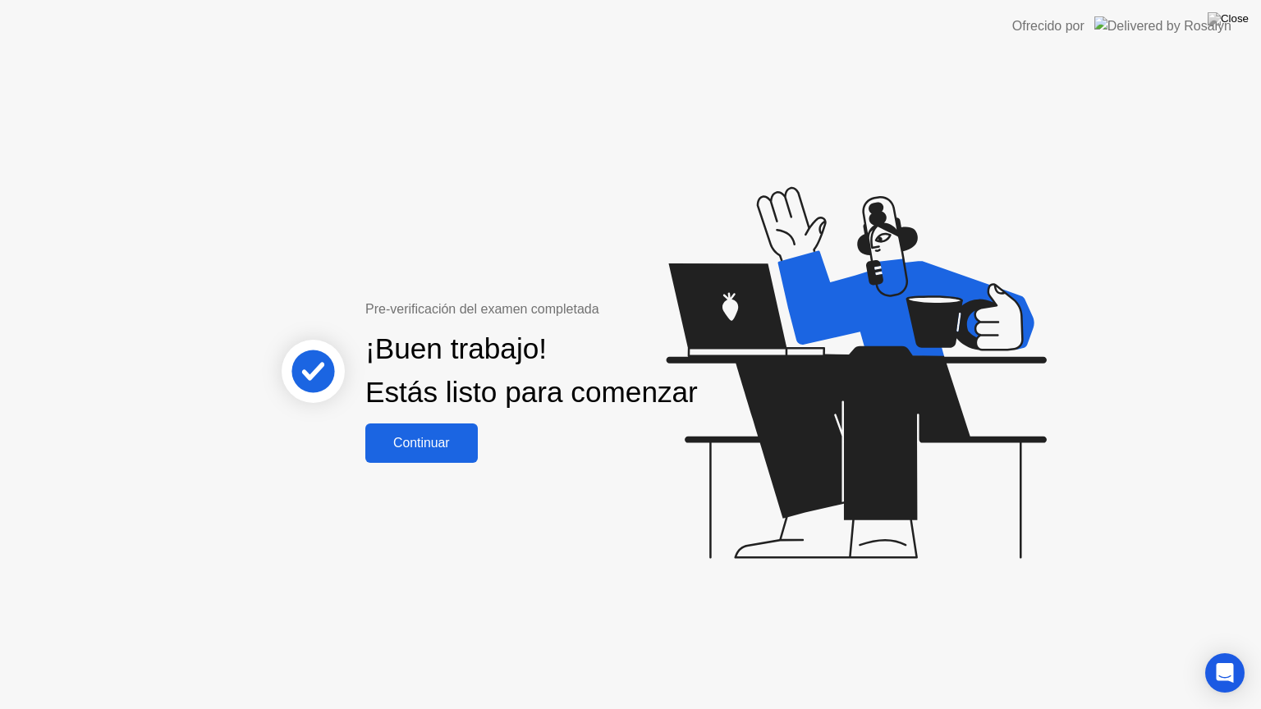
click at [396, 451] on div "Continuar" at bounding box center [421, 443] width 103 height 15
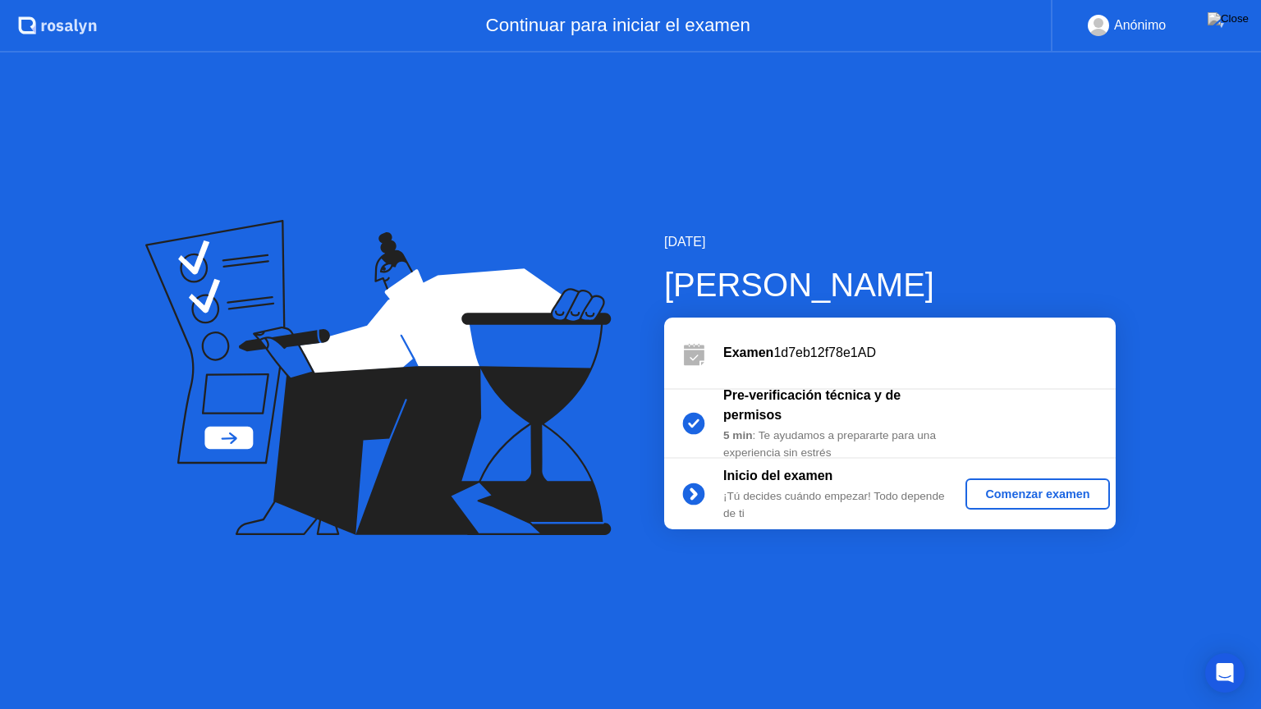
click at [1005, 493] on div "Comenzar examen" at bounding box center [1037, 494] width 131 height 13
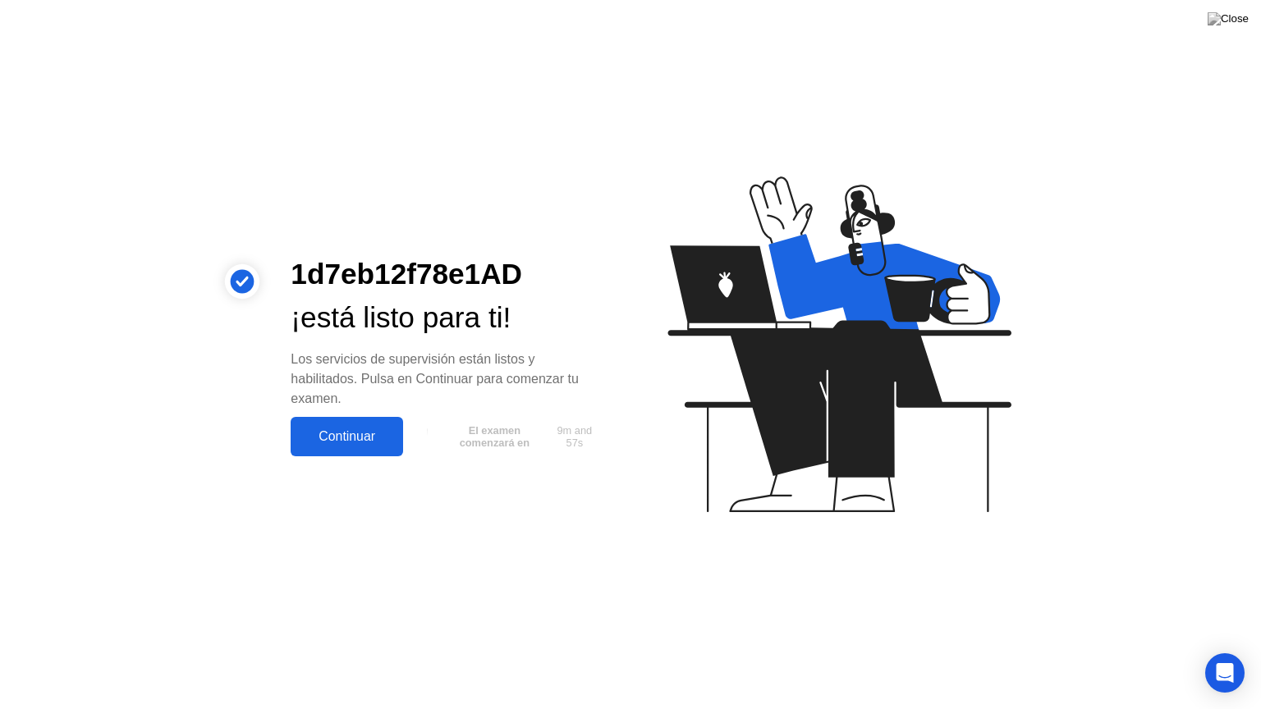
click at [345, 437] on div "Continuar" at bounding box center [347, 436] width 103 height 15
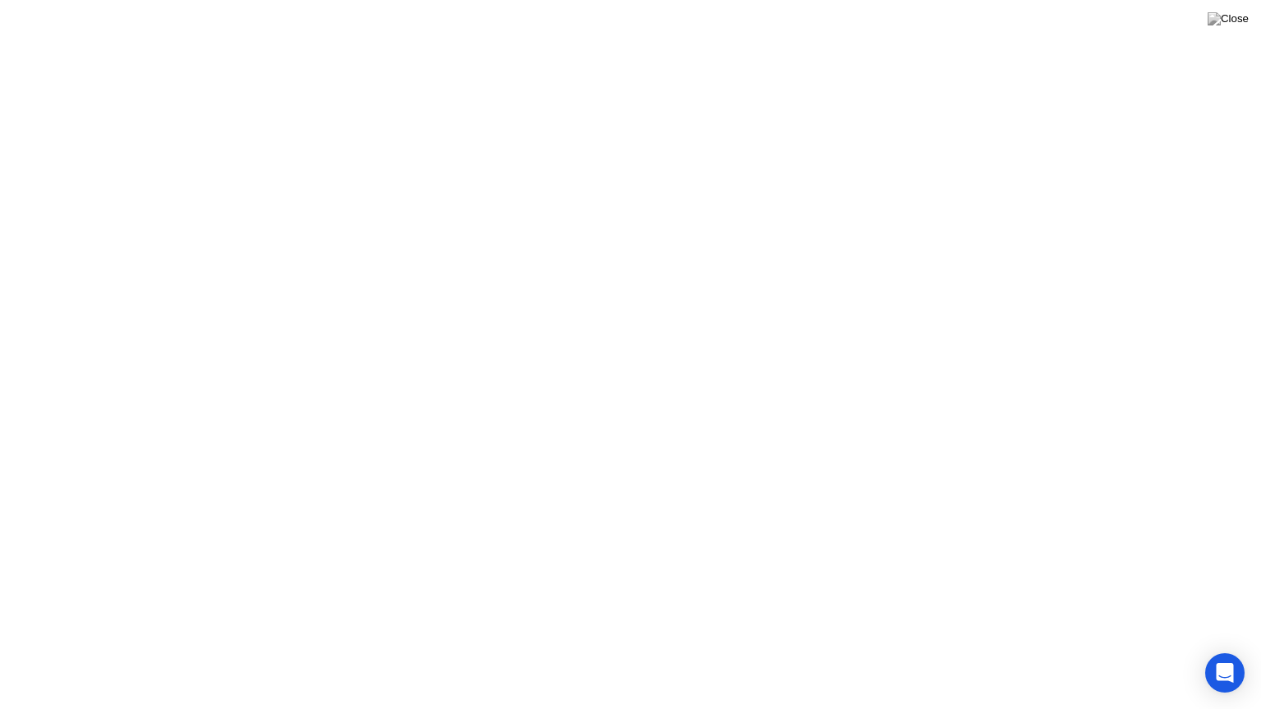
click div "Entendido!"
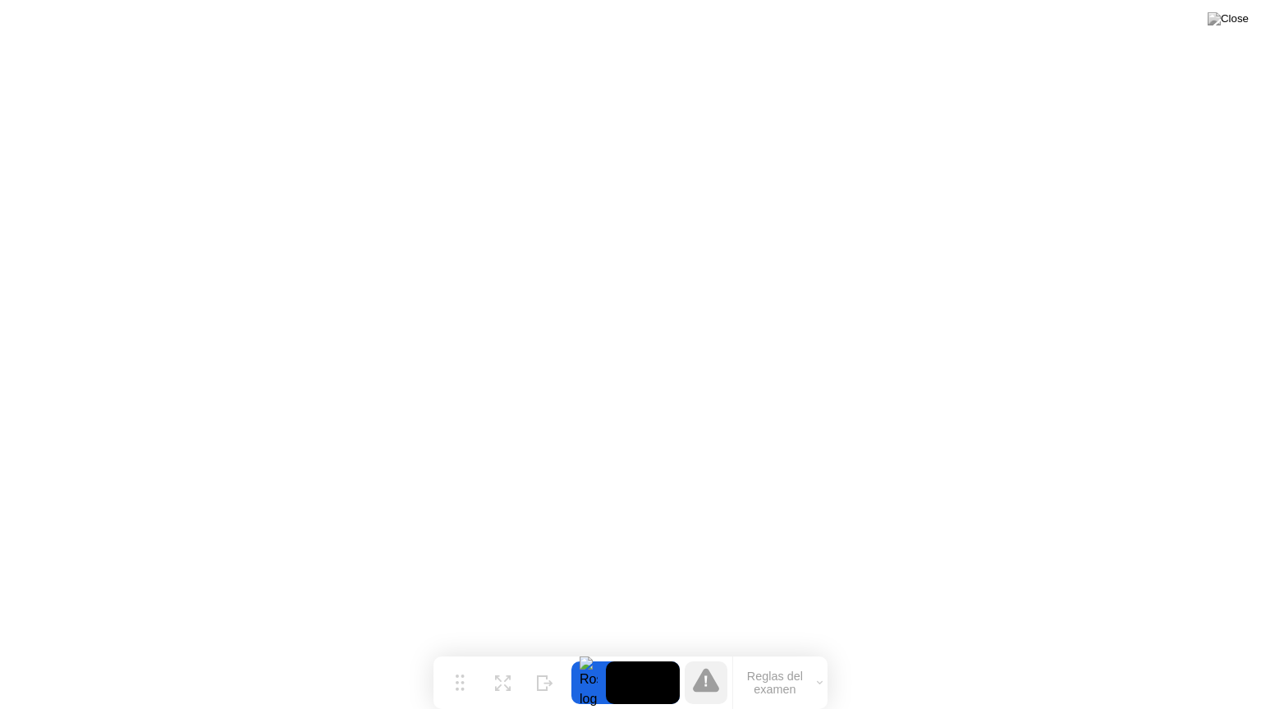
click at [630, 651] on video at bounding box center [643, 683] width 74 height 43
click at [780, 651] on button "Reglas del examen" at bounding box center [780, 683] width 94 height 28
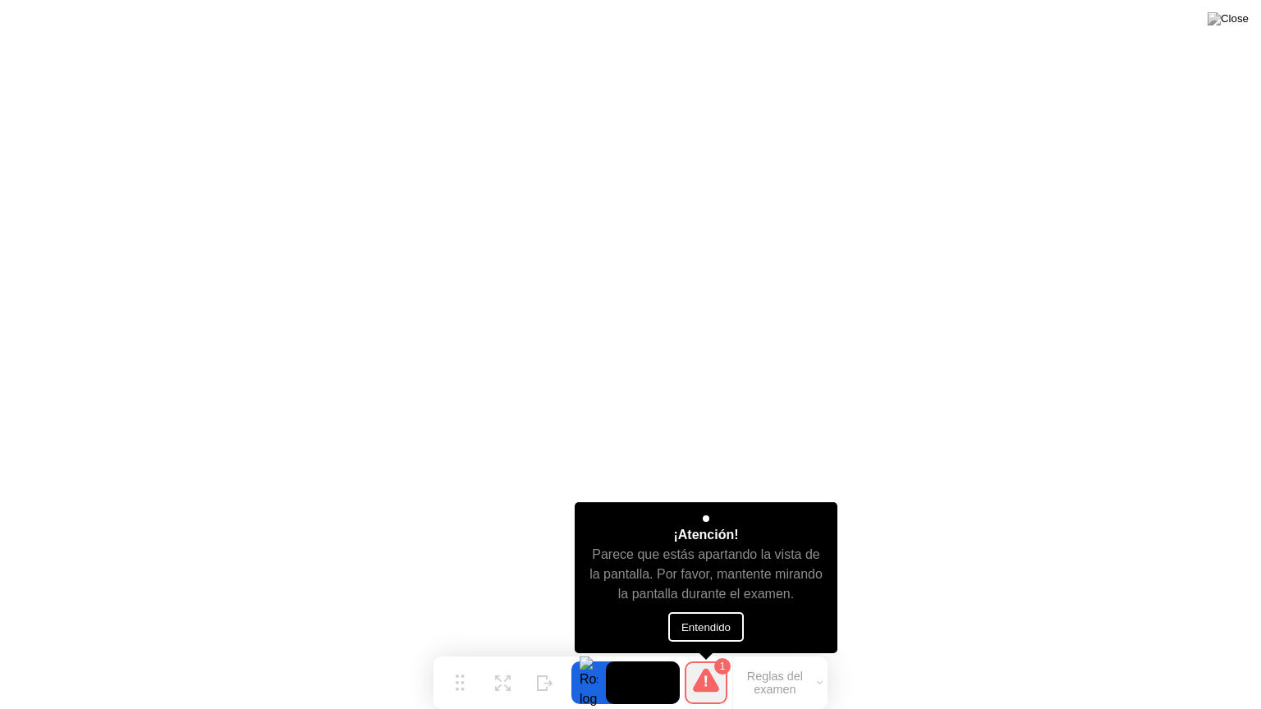
click at [719, 619] on button "Entendido" at bounding box center [706, 627] width 76 height 30
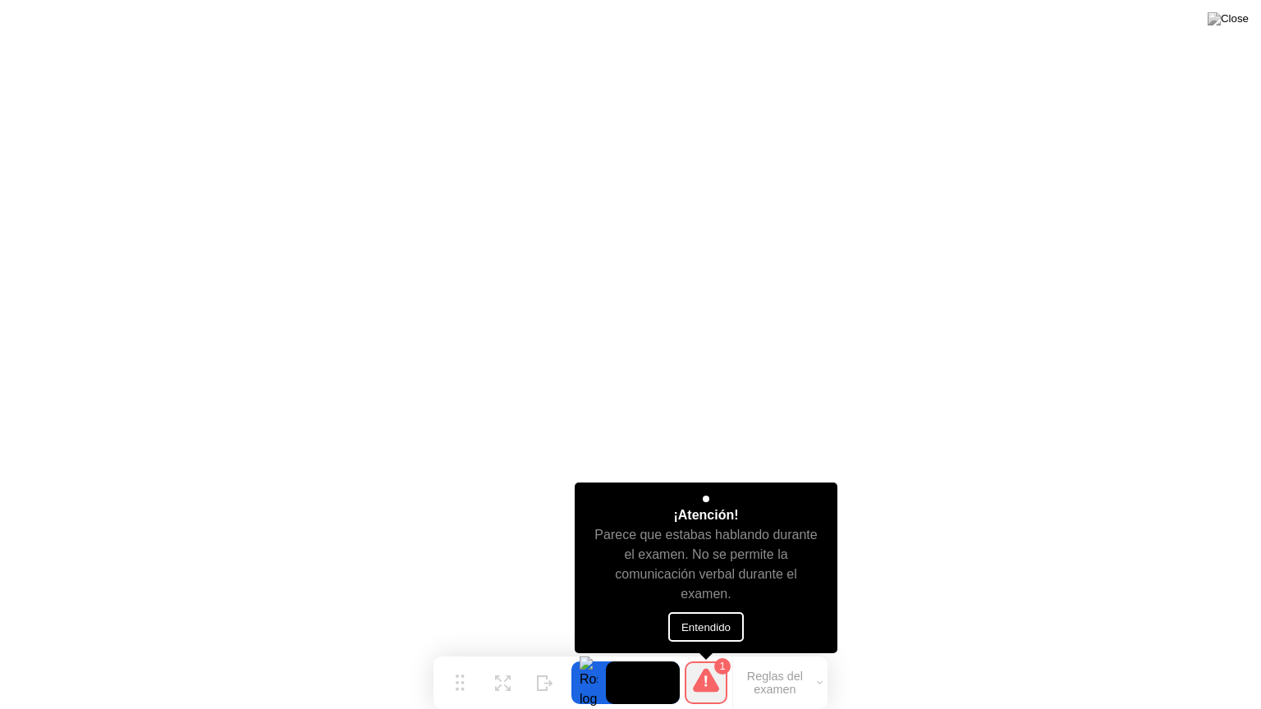
click at [699, 631] on button "Entendido" at bounding box center [706, 627] width 76 height 30
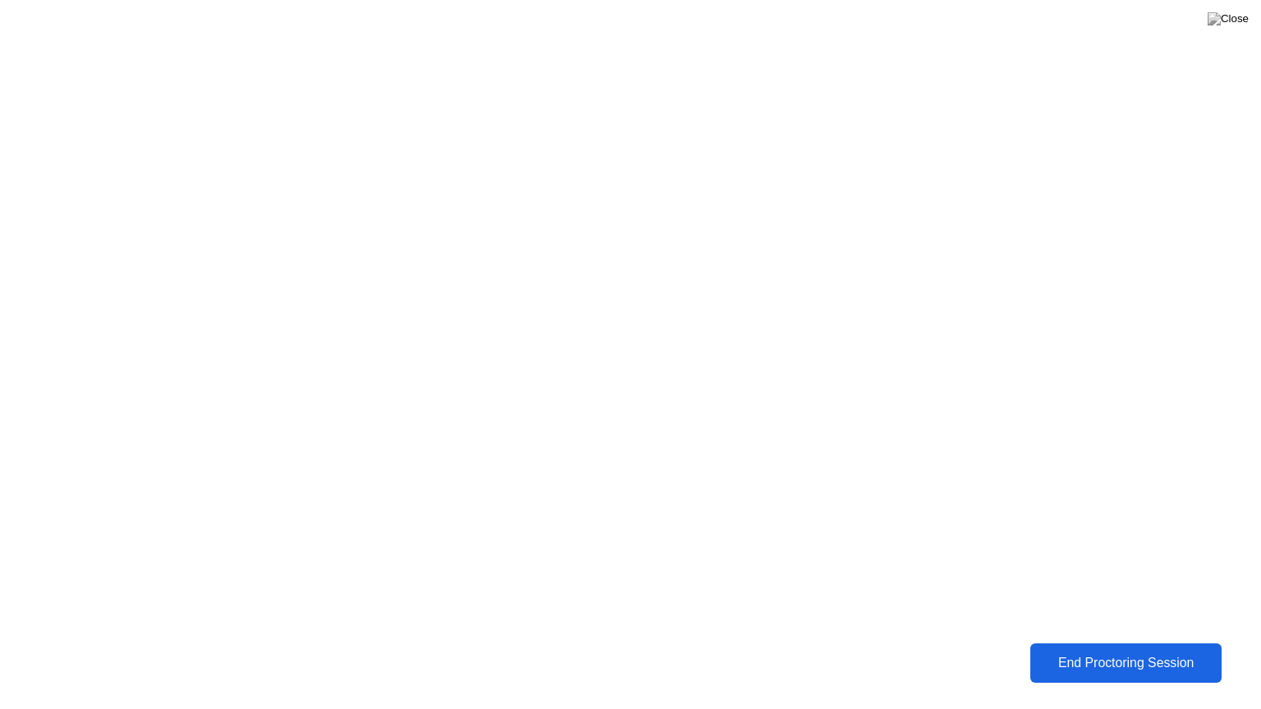
click at [1102, 651] on div "End Proctoring Session" at bounding box center [1126, 663] width 186 height 15
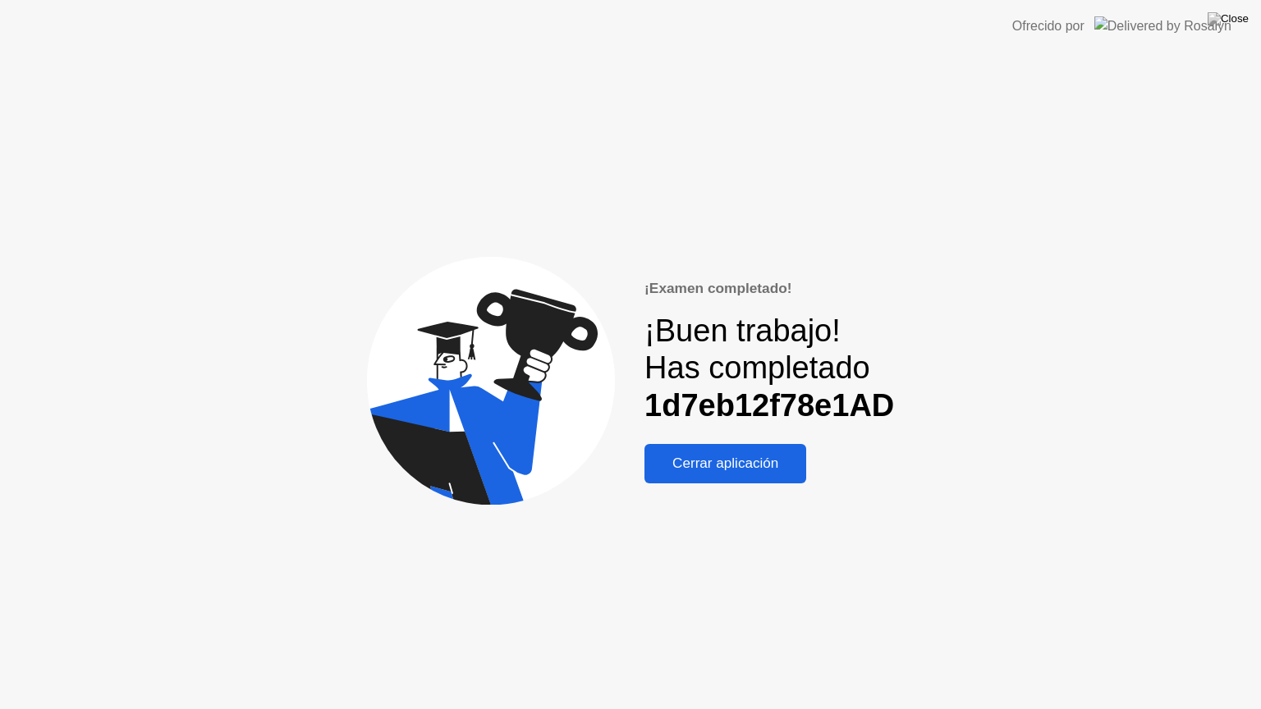
click at [735, 467] on div "Cerrar aplicación" at bounding box center [725, 464] width 152 height 16
